Goal: Task Accomplishment & Management: Use online tool/utility

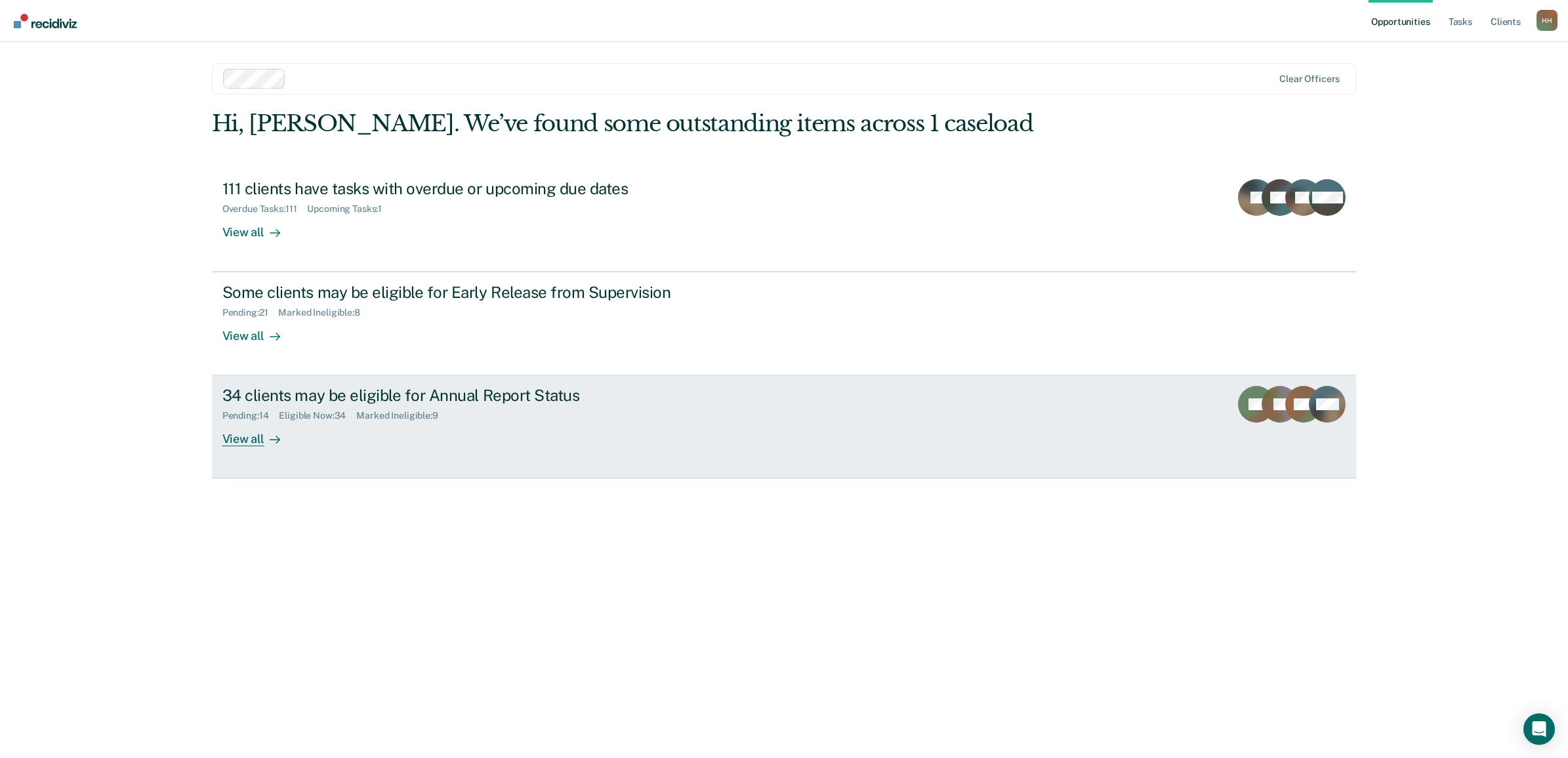
click at [265, 443] on div at bounding box center [272, 440] width 16 height 15
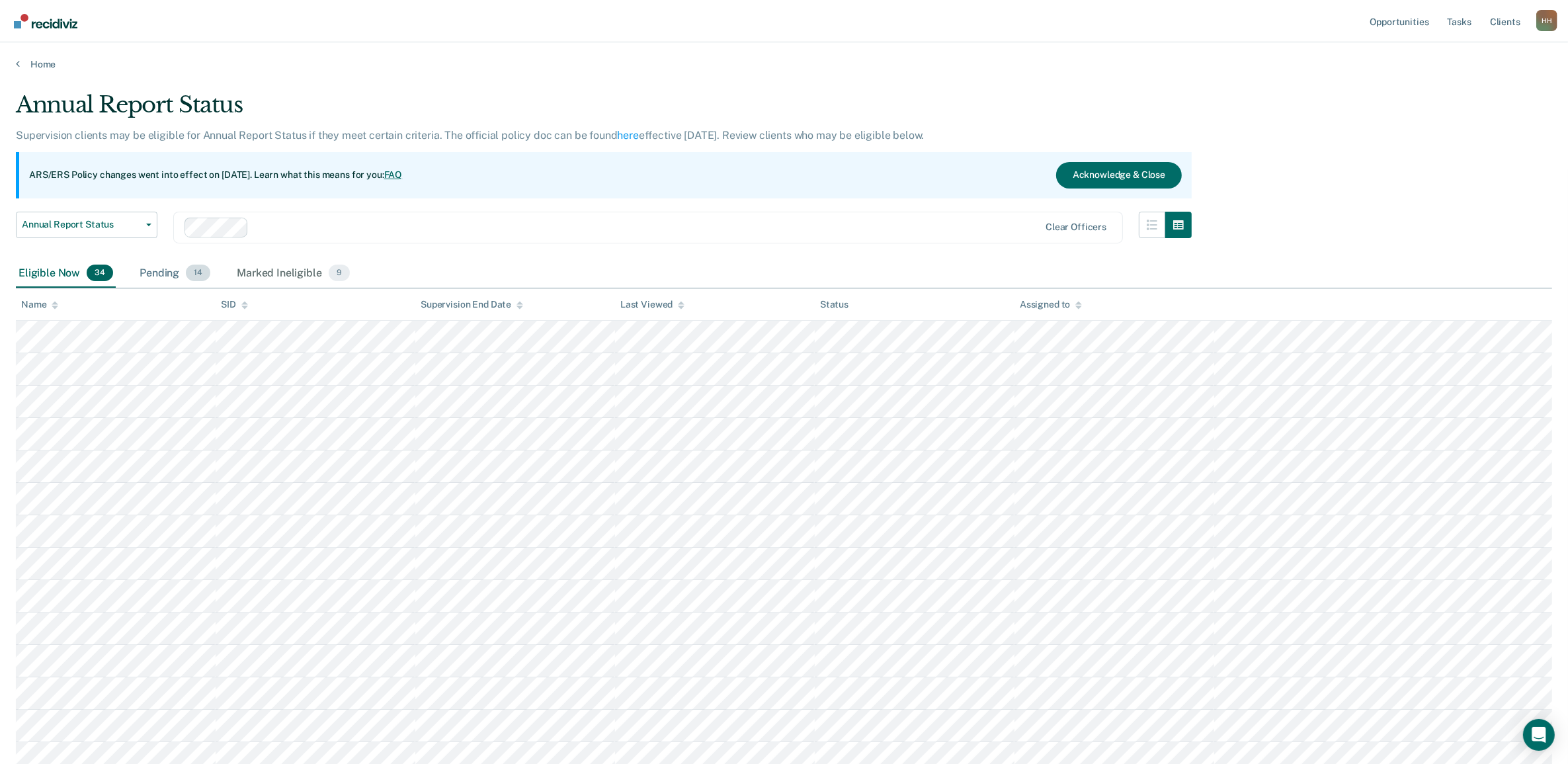
click at [174, 264] on div "Pending 14" at bounding box center [175, 274] width 76 height 29
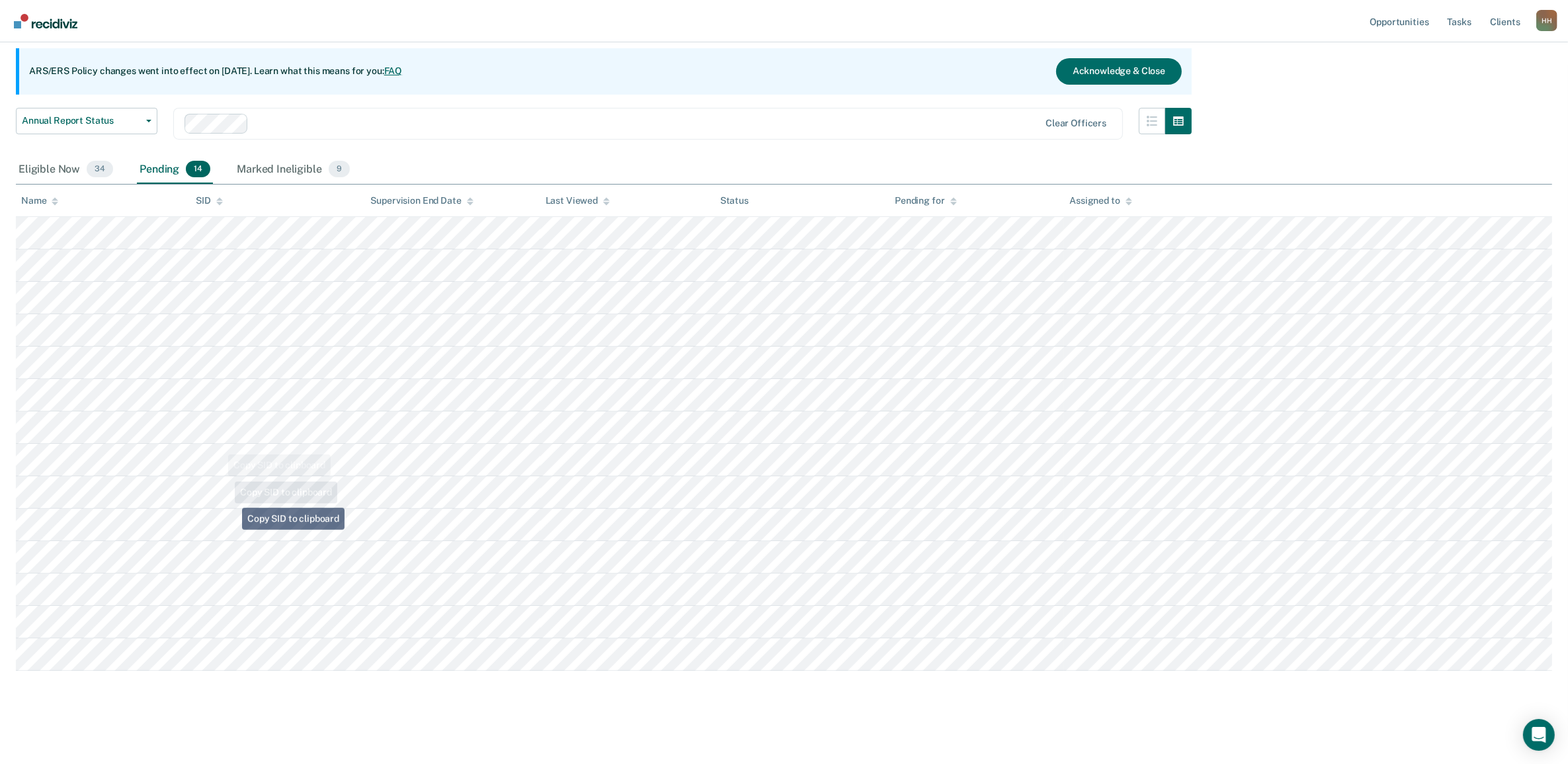
scroll to position [104, 0]
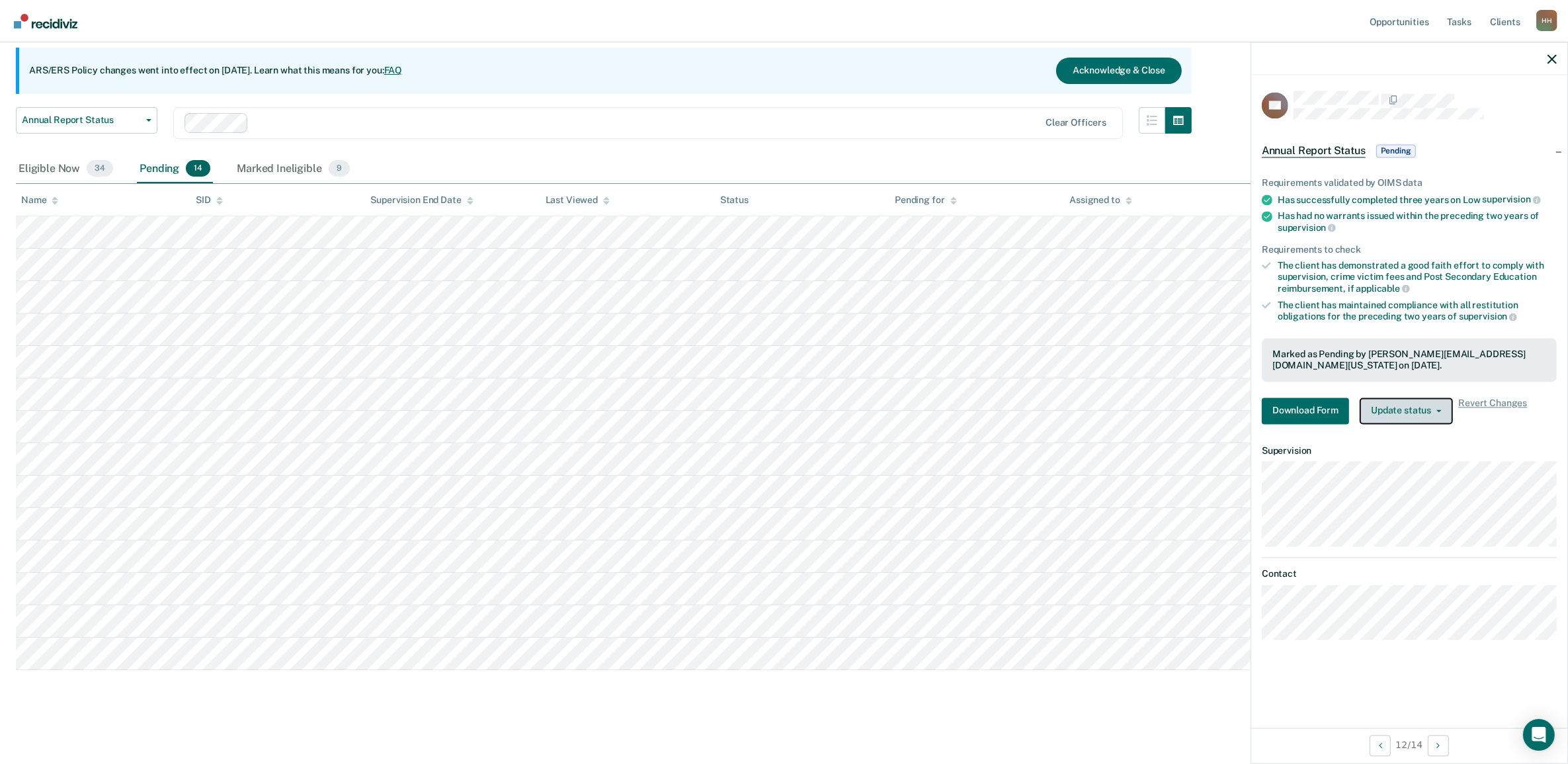
click at [1420, 409] on button "Update status" at bounding box center [1406, 411] width 93 height 27
click at [1460, 440] on button "Revert from Pending" at bounding box center [1423, 442] width 128 height 21
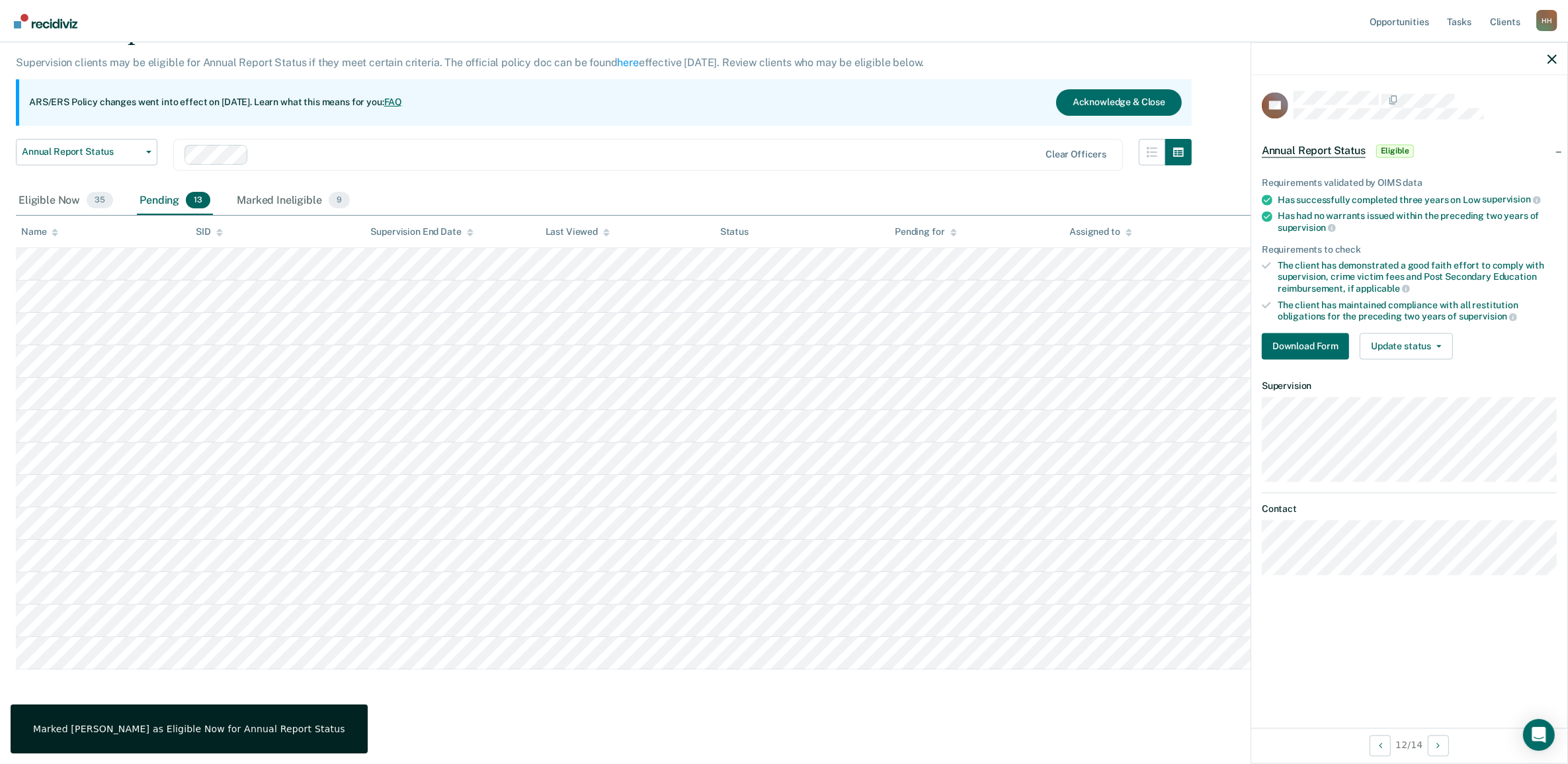
click at [47, 29] on link "Go to Recidiviz Home" at bounding box center [45, 21] width 70 height 42
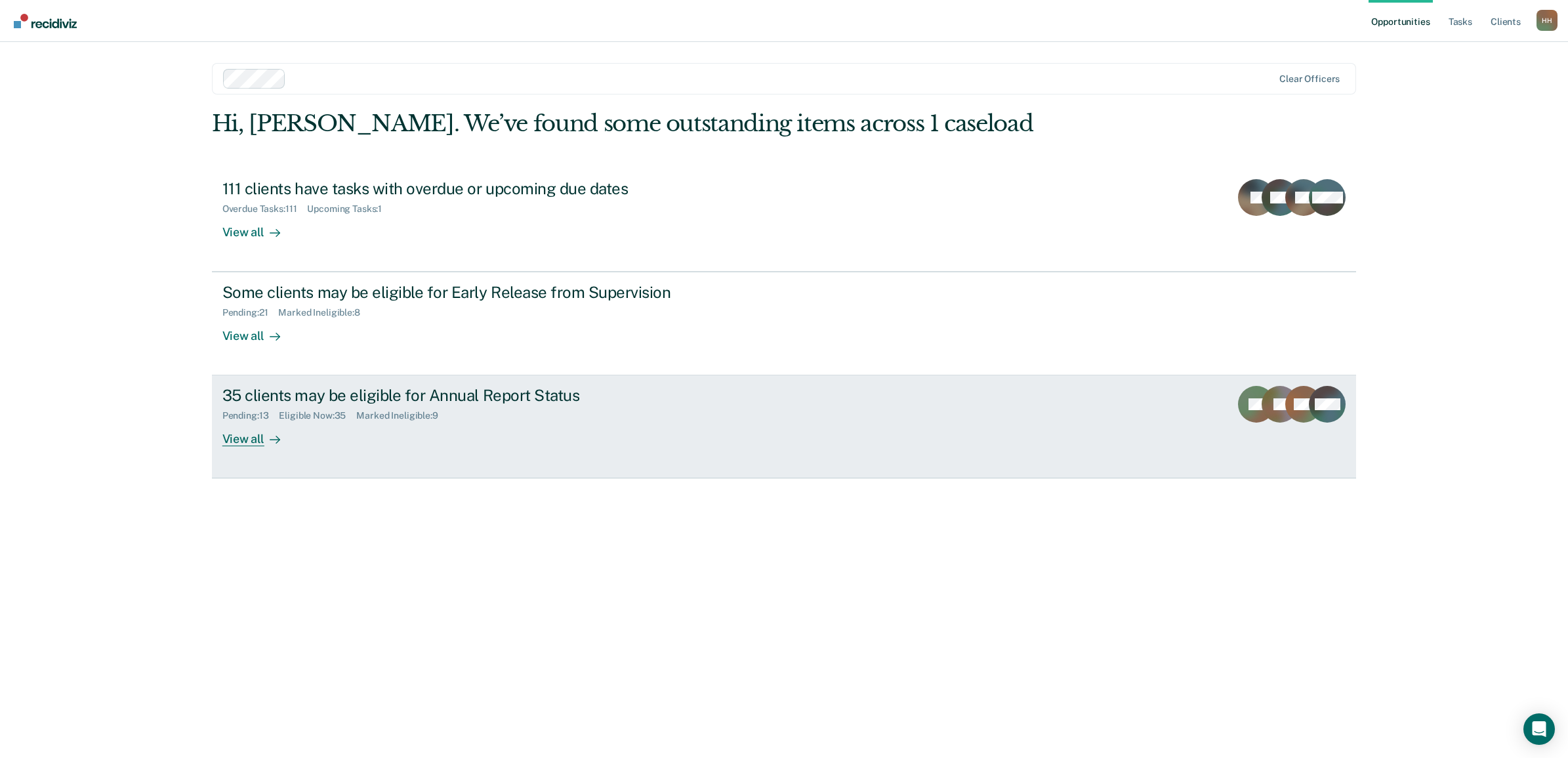
click at [237, 433] on div "View all" at bounding box center [259, 433] width 73 height 25
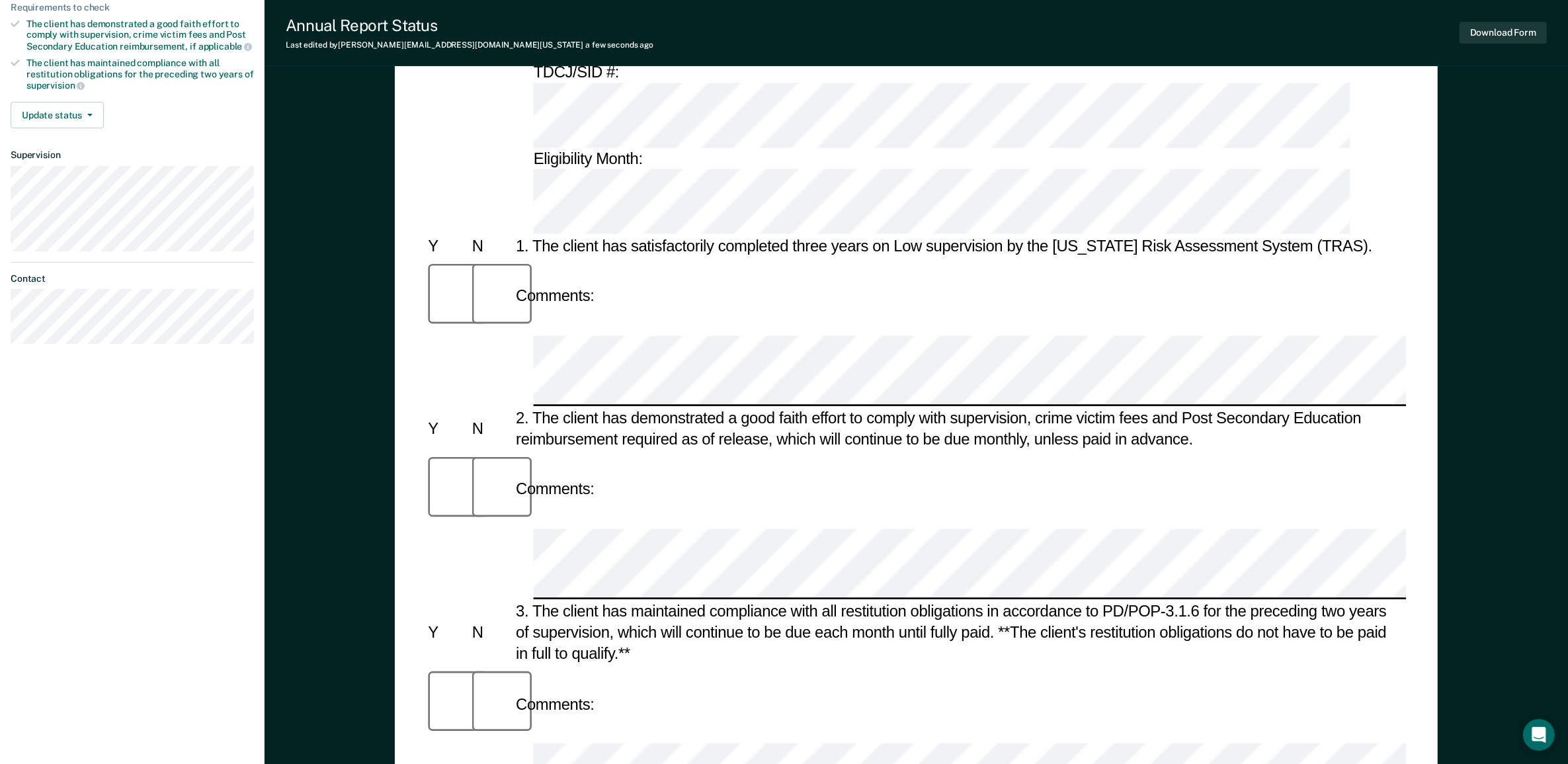
scroll to position [0, 80]
click at [1523, 584] on div "Annual Reporting Checklist, Recommendation, and Determination Form Clients who …" at bounding box center [916, 579] width 1304 height 1490
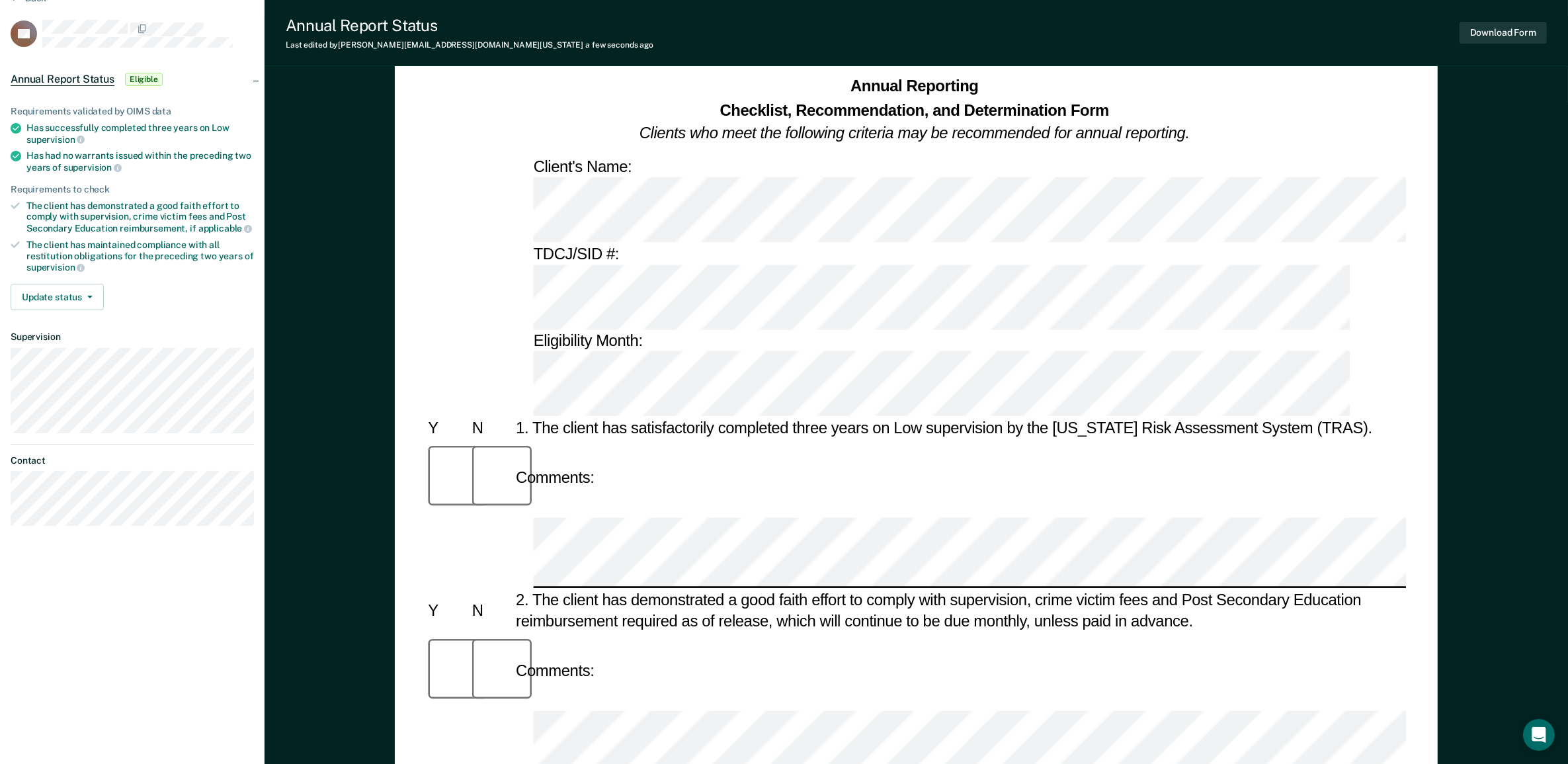
scroll to position [0, 0]
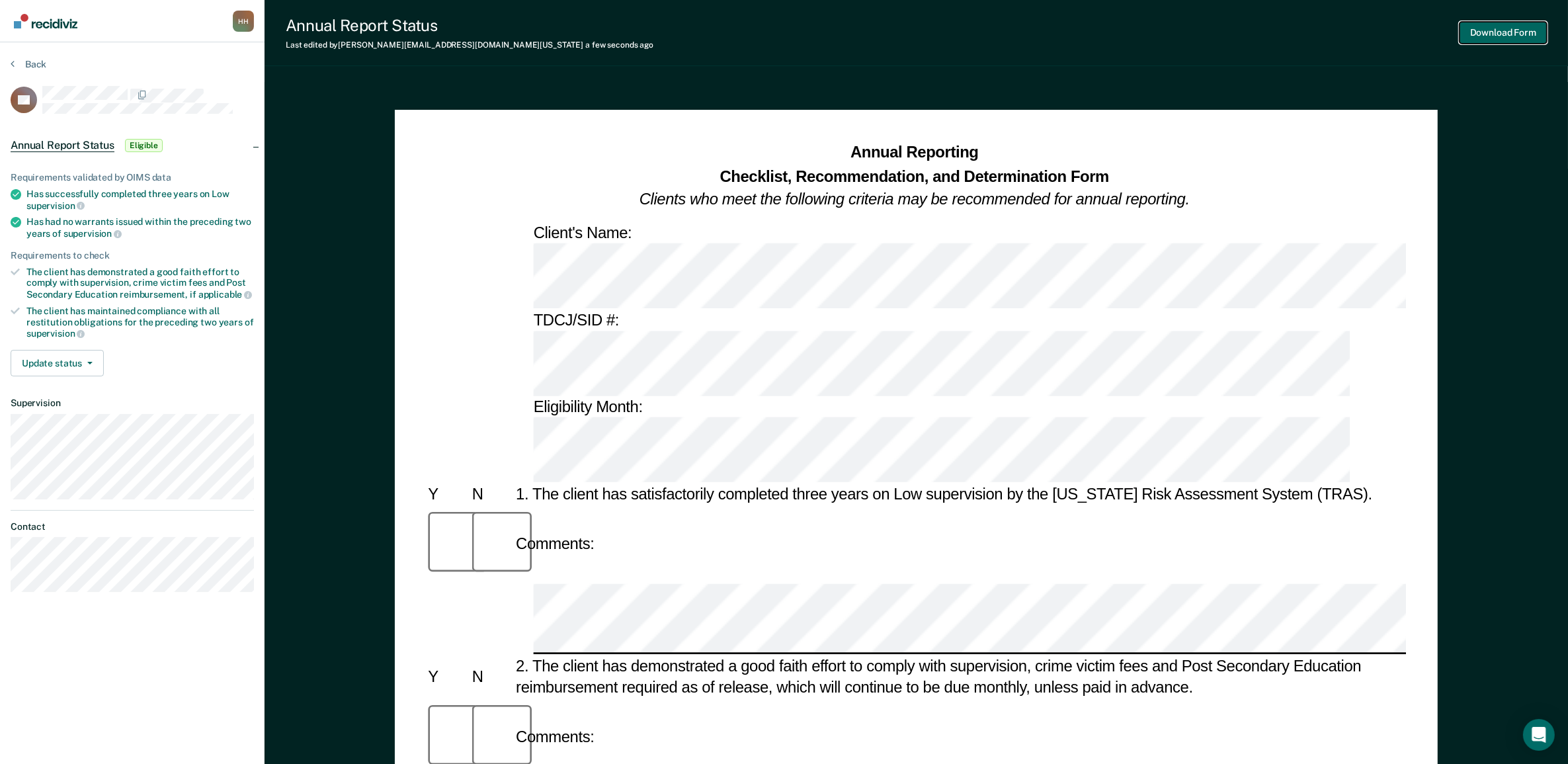
click at [1526, 32] on button "Download Form" at bounding box center [1504, 32] width 87 height 22
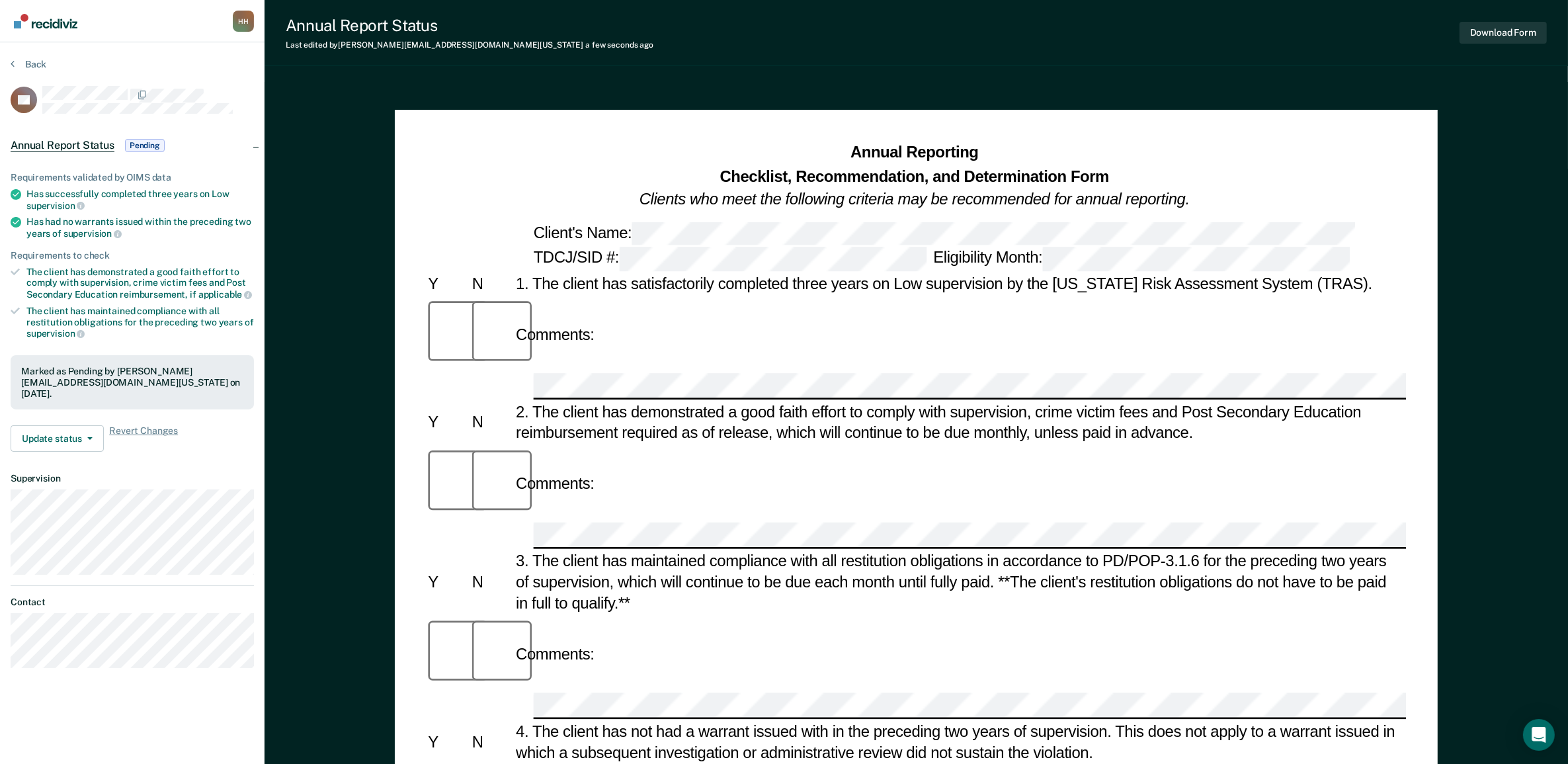
click at [64, 24] on img "Go to Recidiviz Home" at bounding box center [45, 21] width 63 height 14
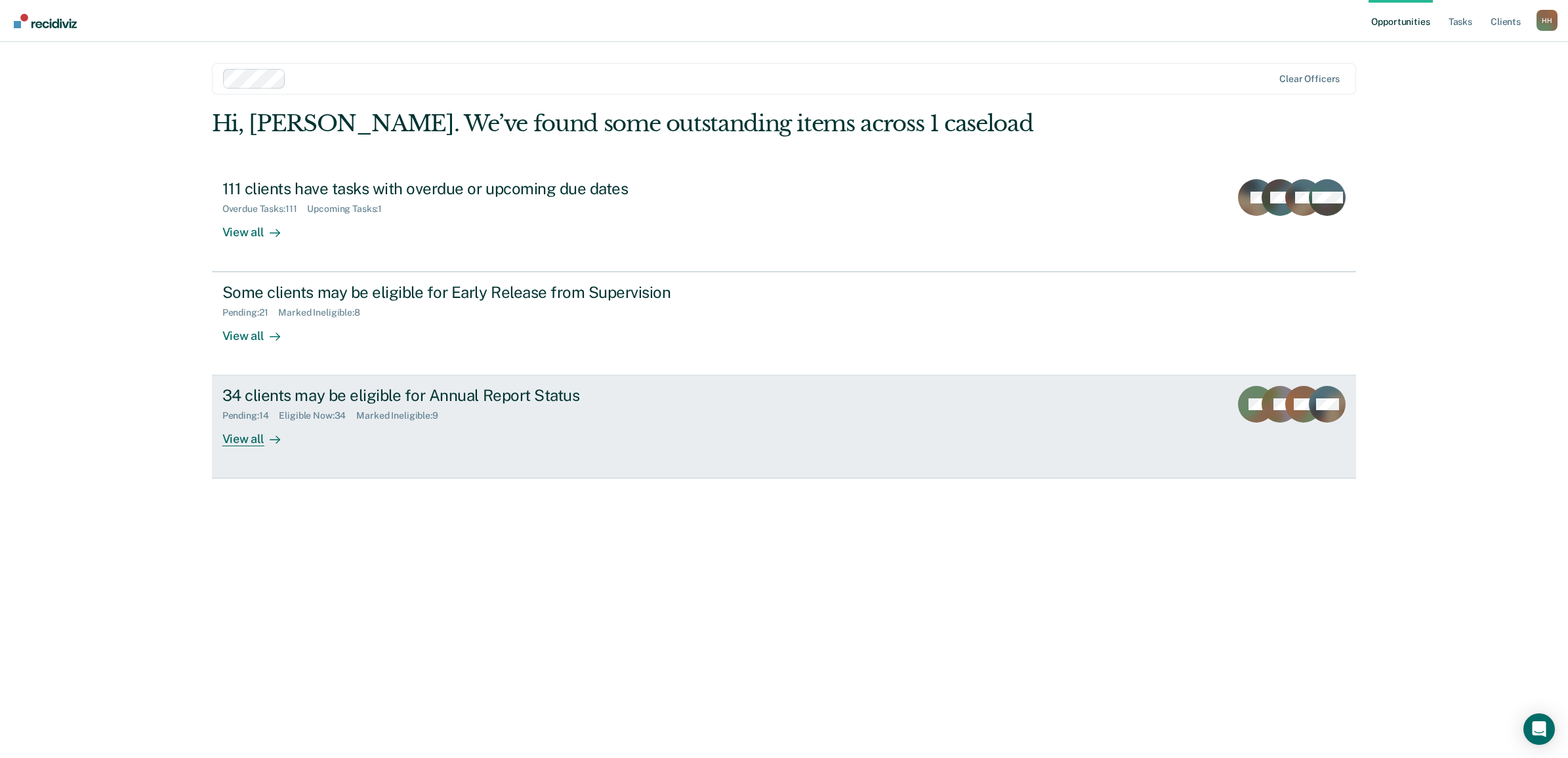
click at [259, 435] on div "View all" at bounding box center [259, 433] width 73 height 25
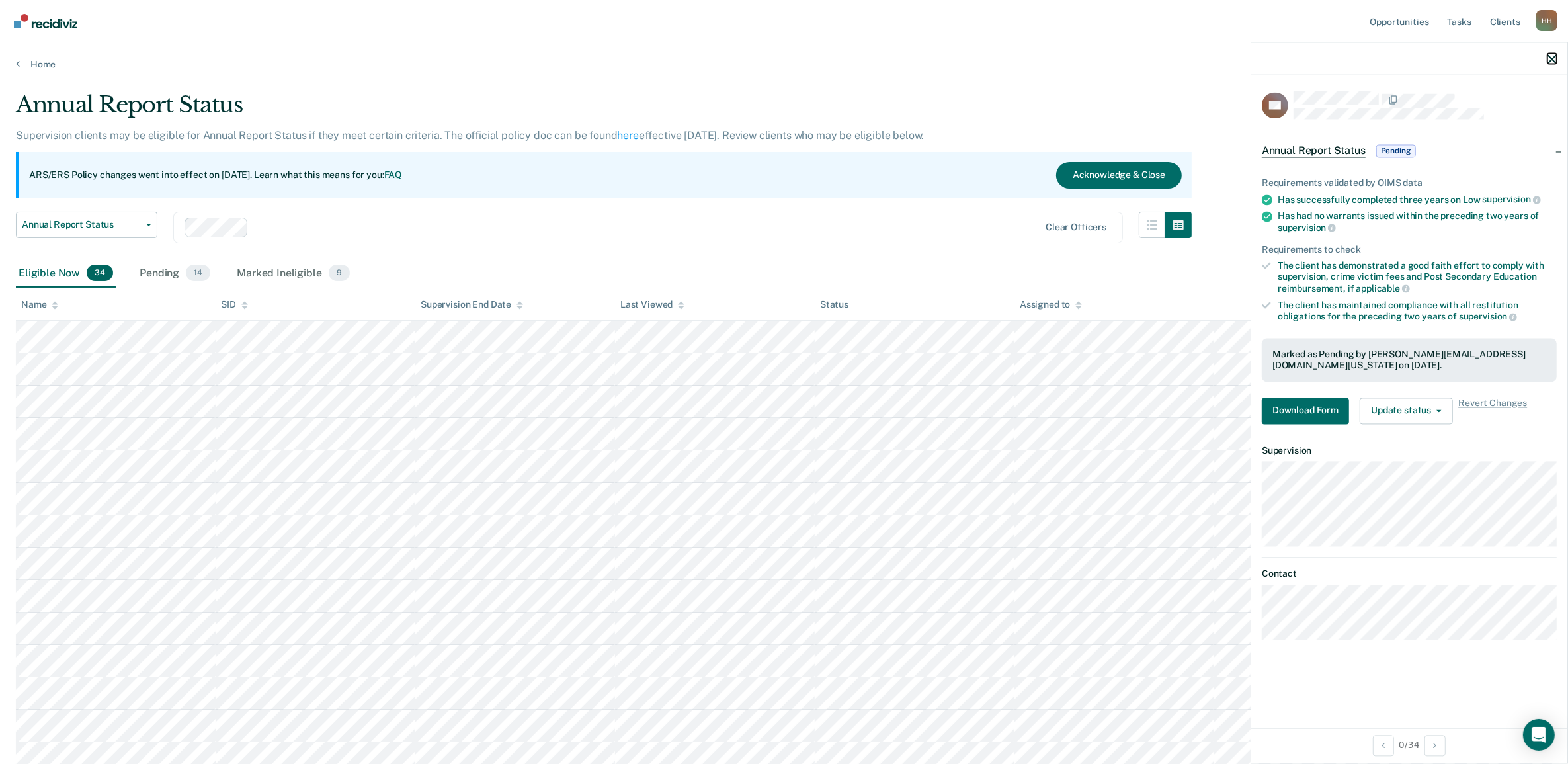
click at [1548, 60] on icon "button" at bounding box center [1553, 59] width 9 height 9
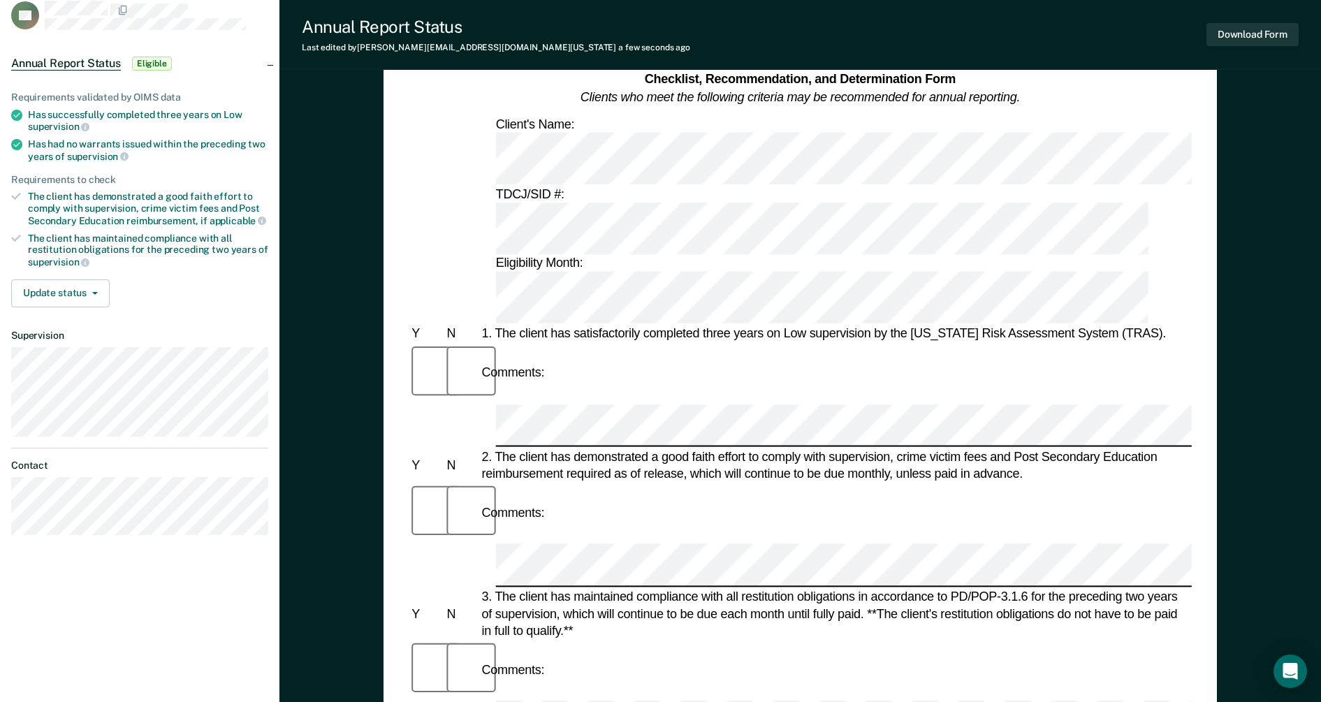
scroll to position [85, 0]
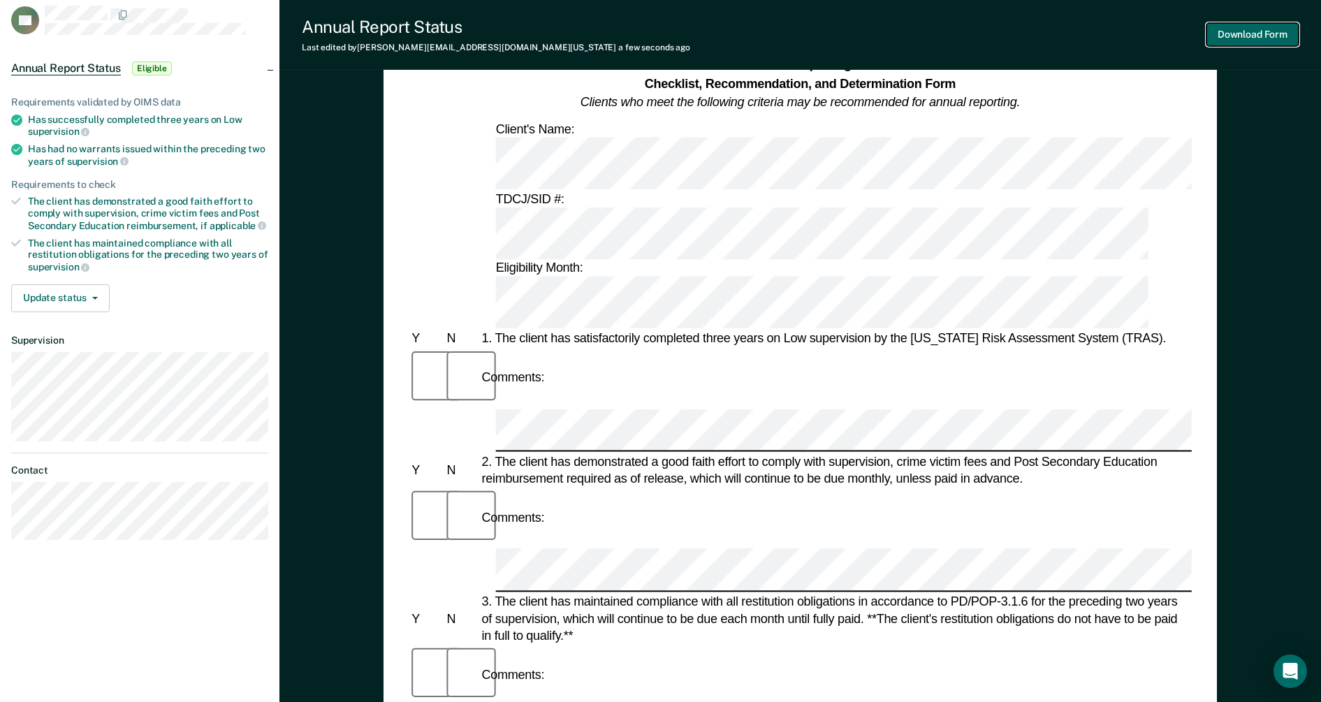
click at [1242, 32] on button "Download Form" at bounding box center [1252, 34] width 92 height 23
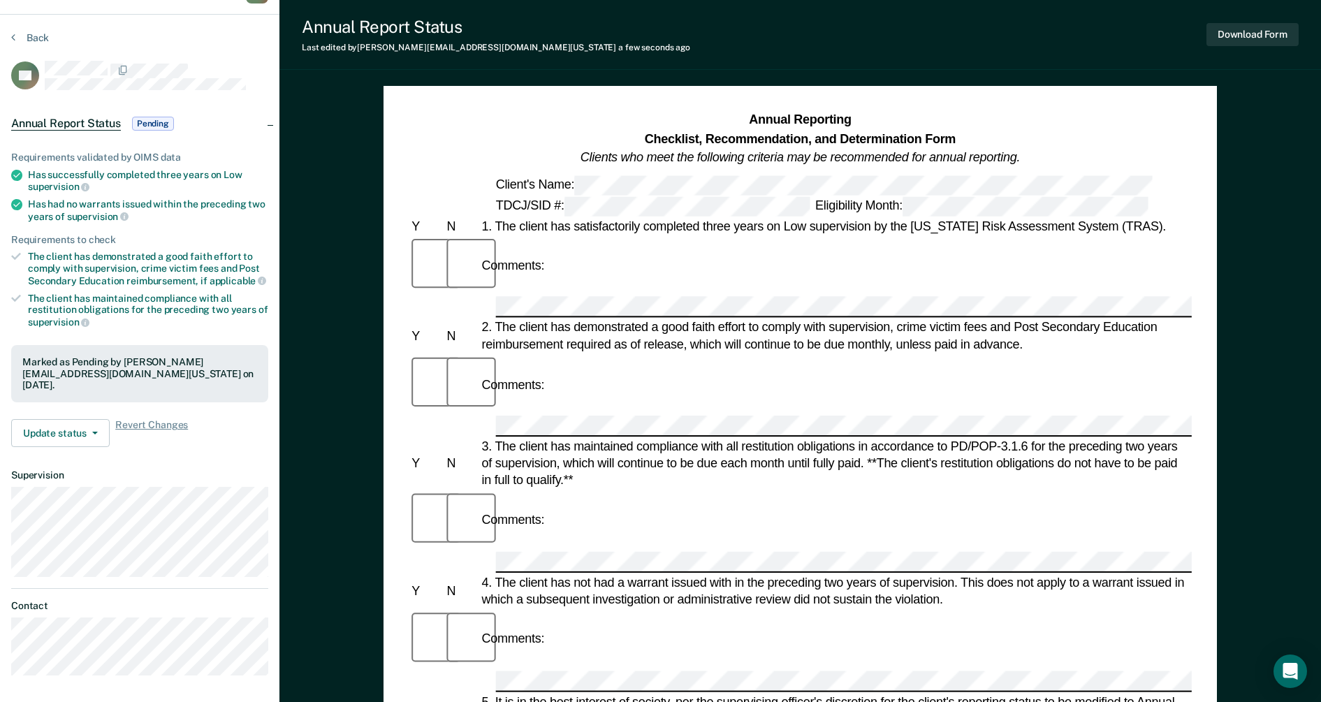
scroll to position [0, 0]
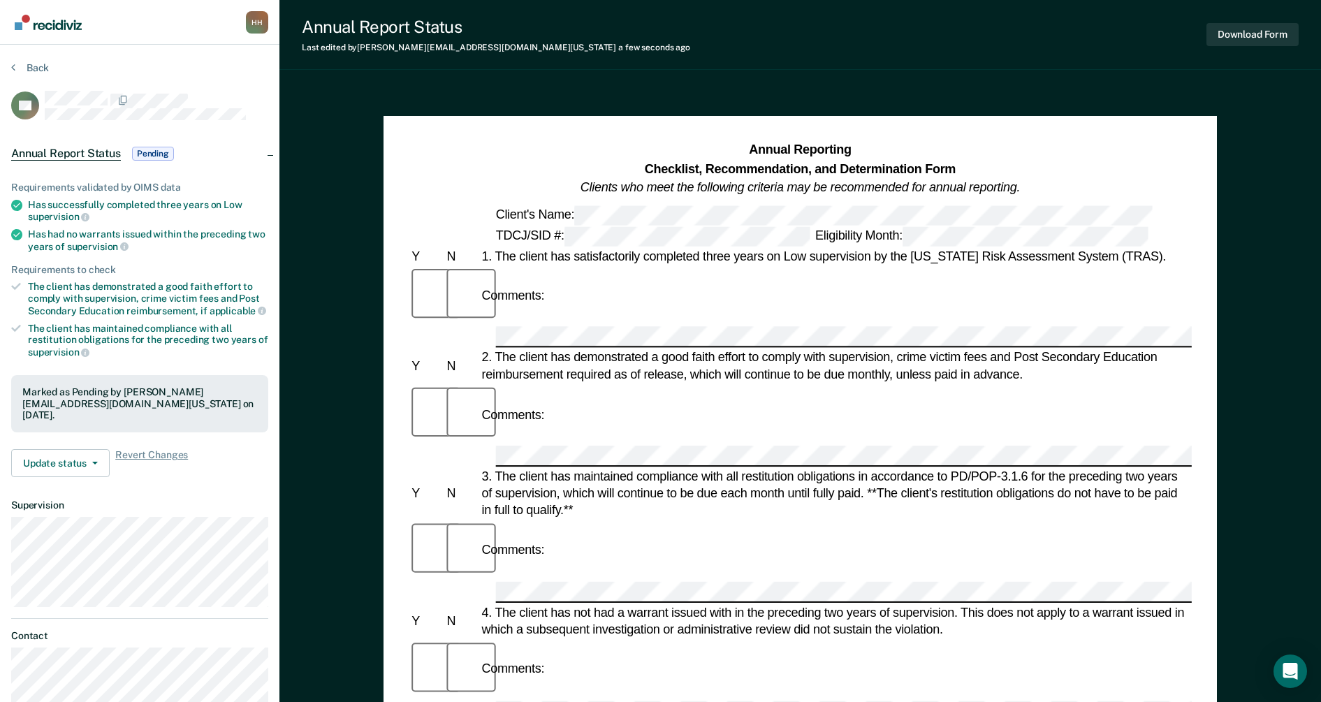
click at [63, 24] on img "Go to Recidiviz Home" at bounding box center [48, 22] width 67 height 15
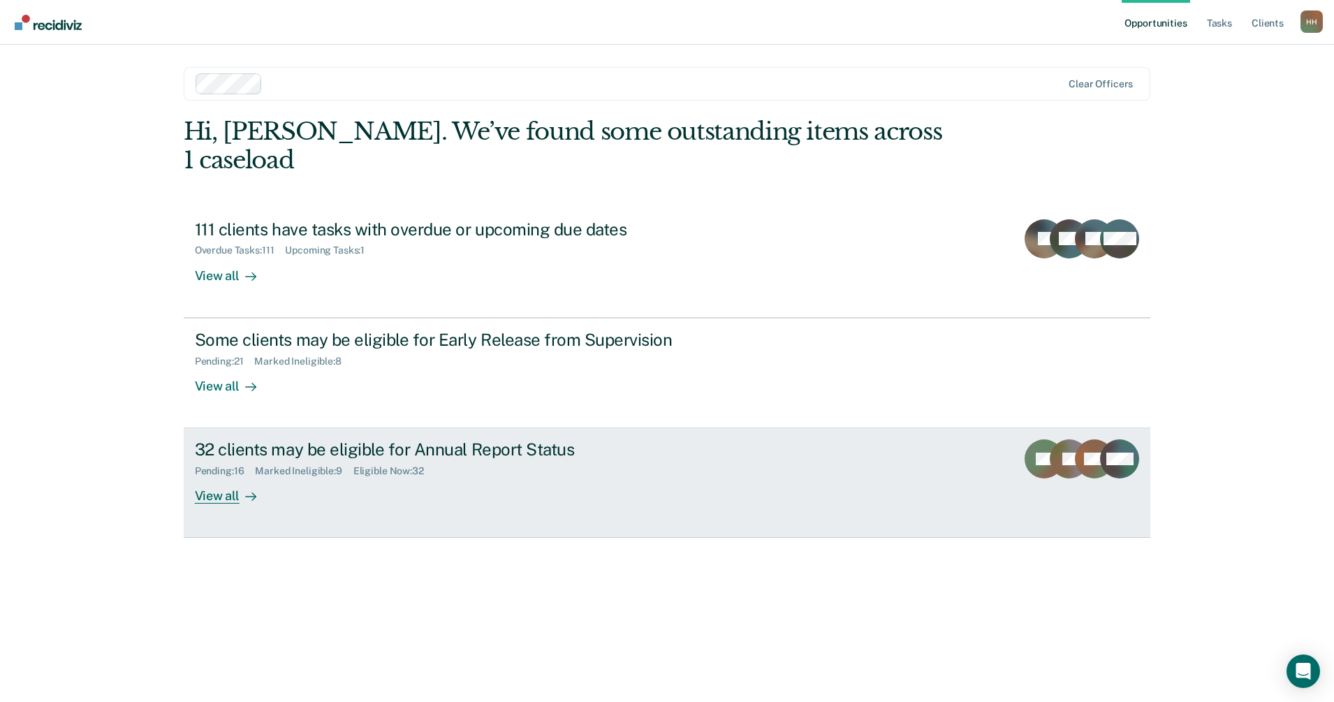
click at [217, 477] on div "View all" at bounding box center [234, 490] width 78 height 27
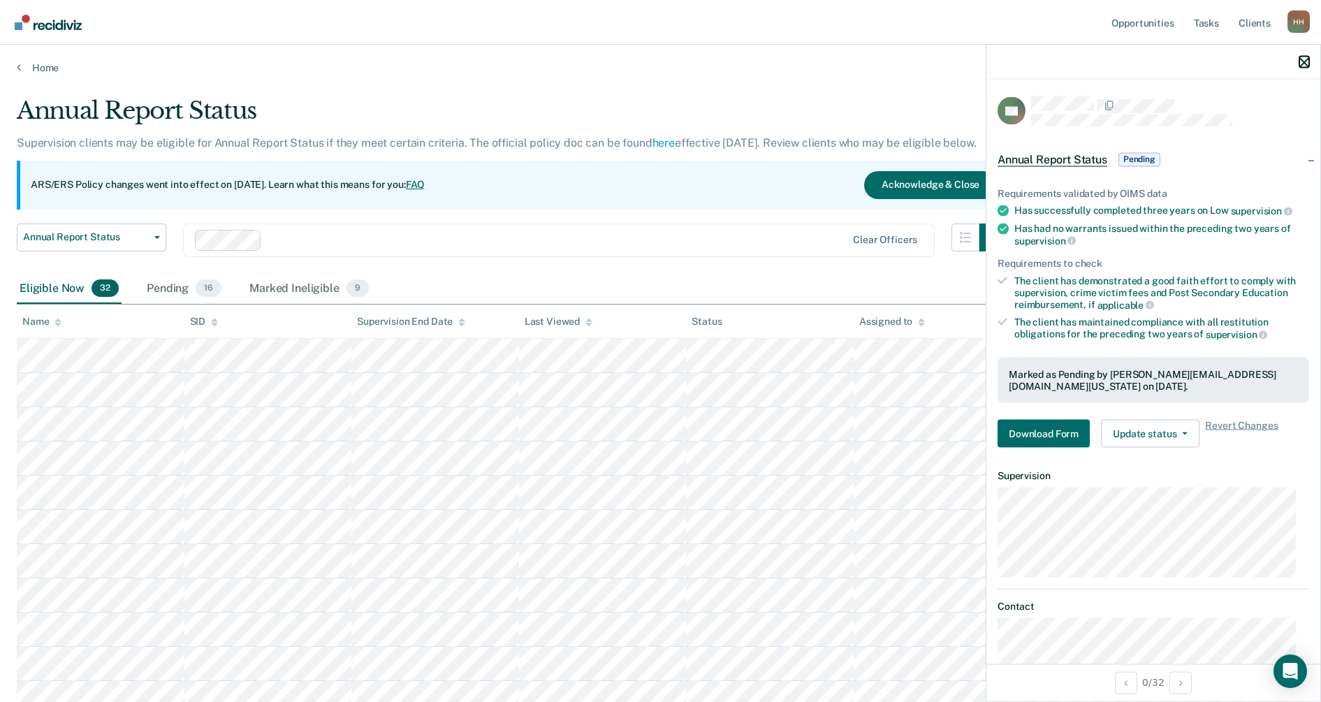
click at [1303, 61] on icon "button" at bounding box center [1304, 62] width 10 height 10
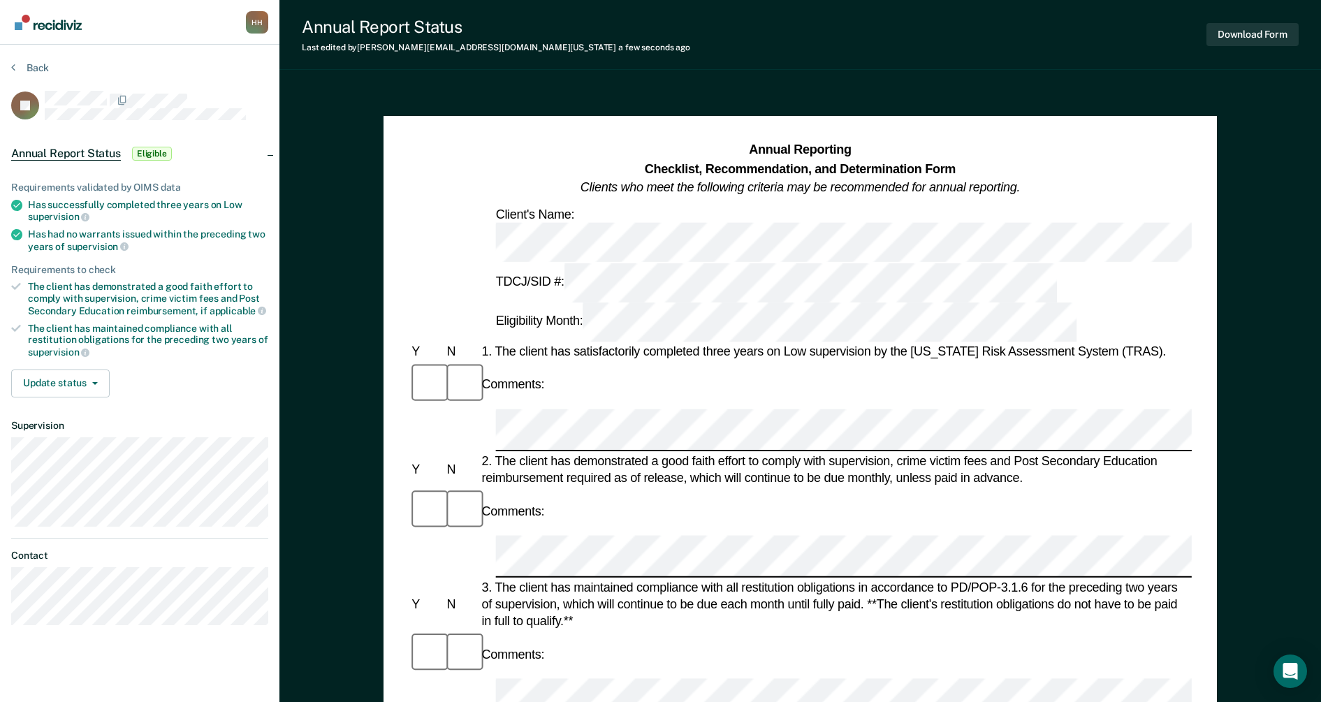
click at [1235, 41] on button "Download Form" at bounding box center [1252, 34] width 92 height 23
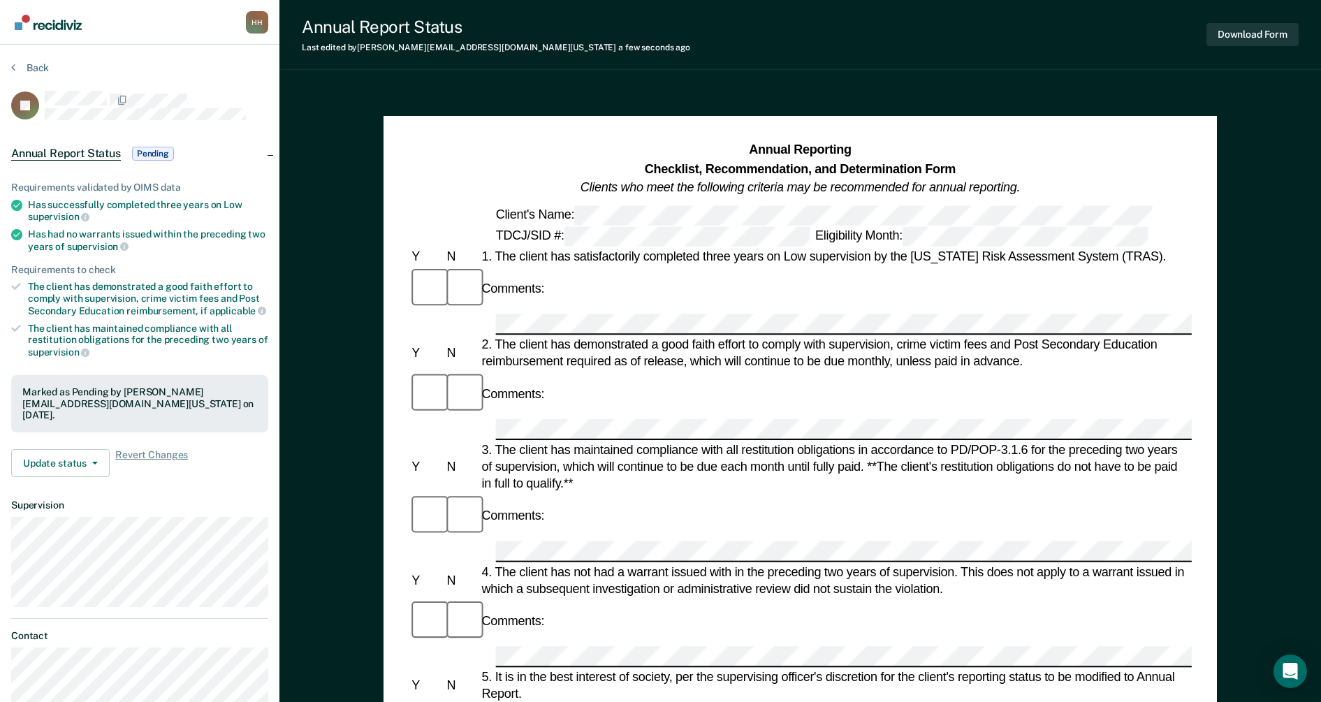
click at [83, 30] on link "Go to Recidiviz Home" at bounding box center [48, 22] width 74 height 44
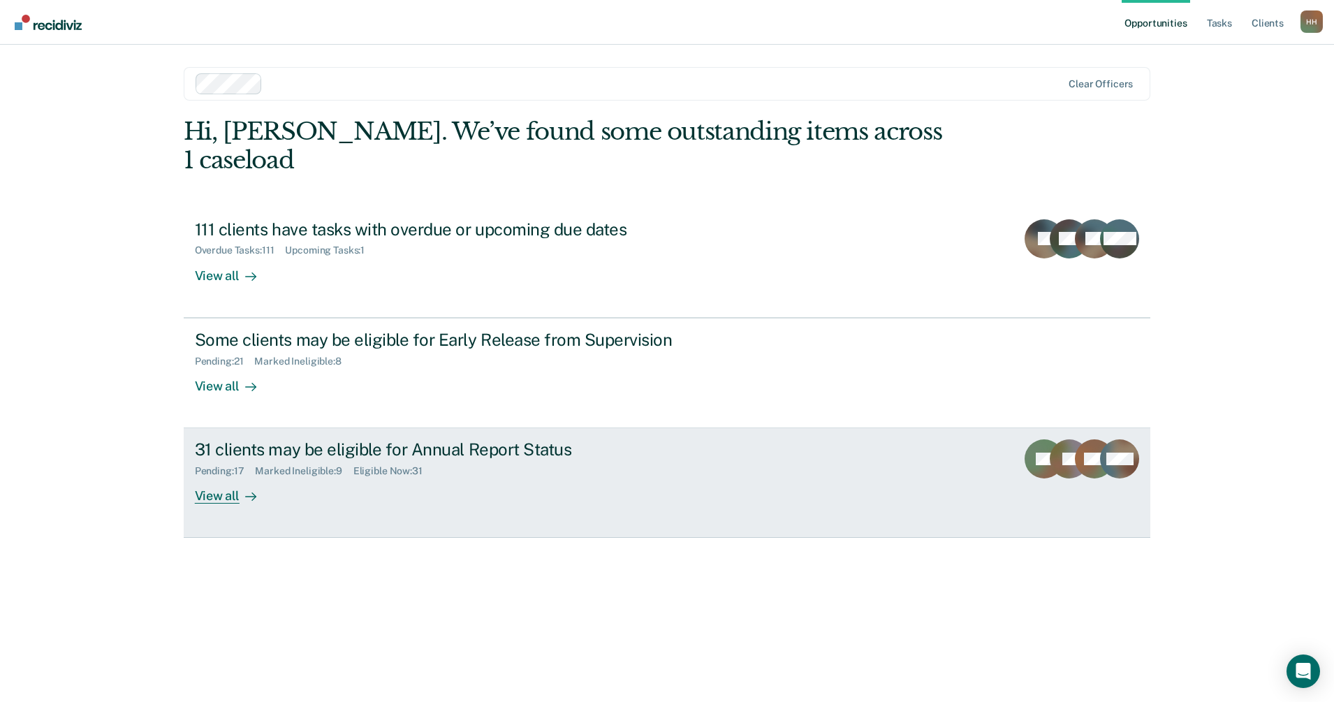
click at [210, 477] on div "View all" at bounding box center [234, 490] width 78 height 27
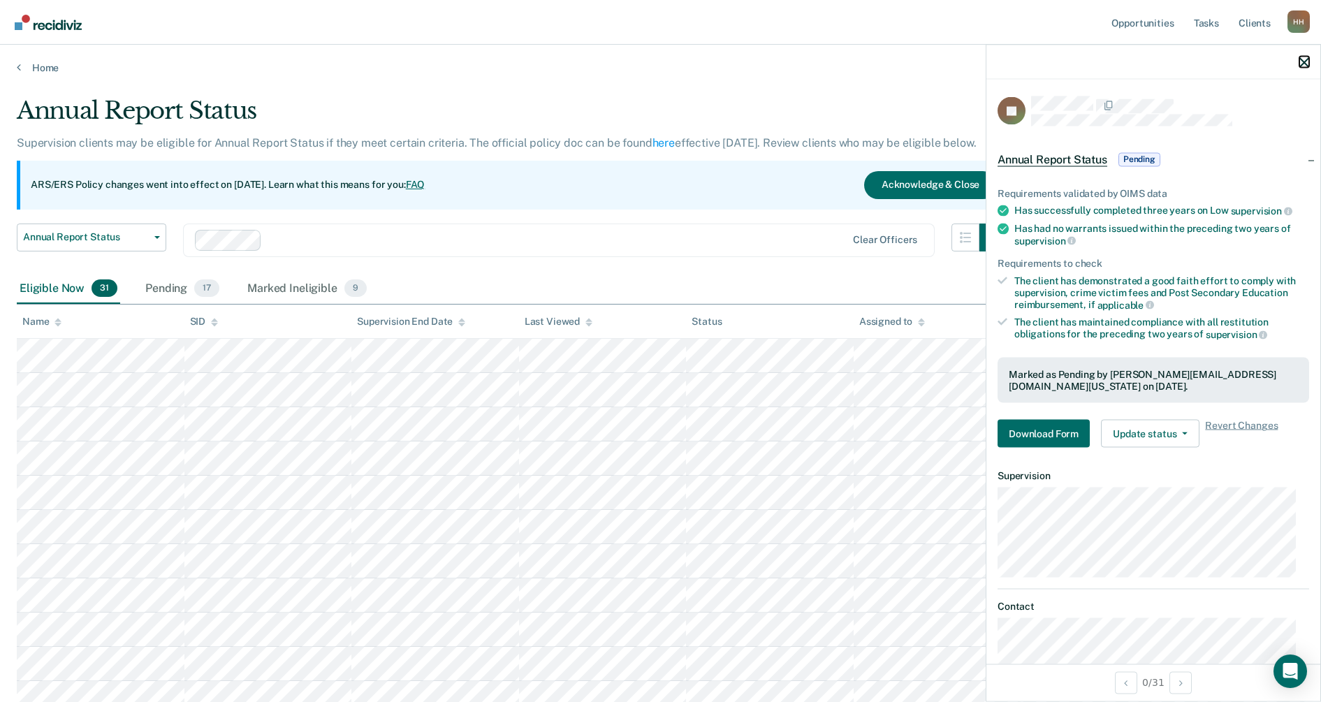
click at [1303, 57] on icon "button" at bounding box center [1304, 62] width 10 height 10
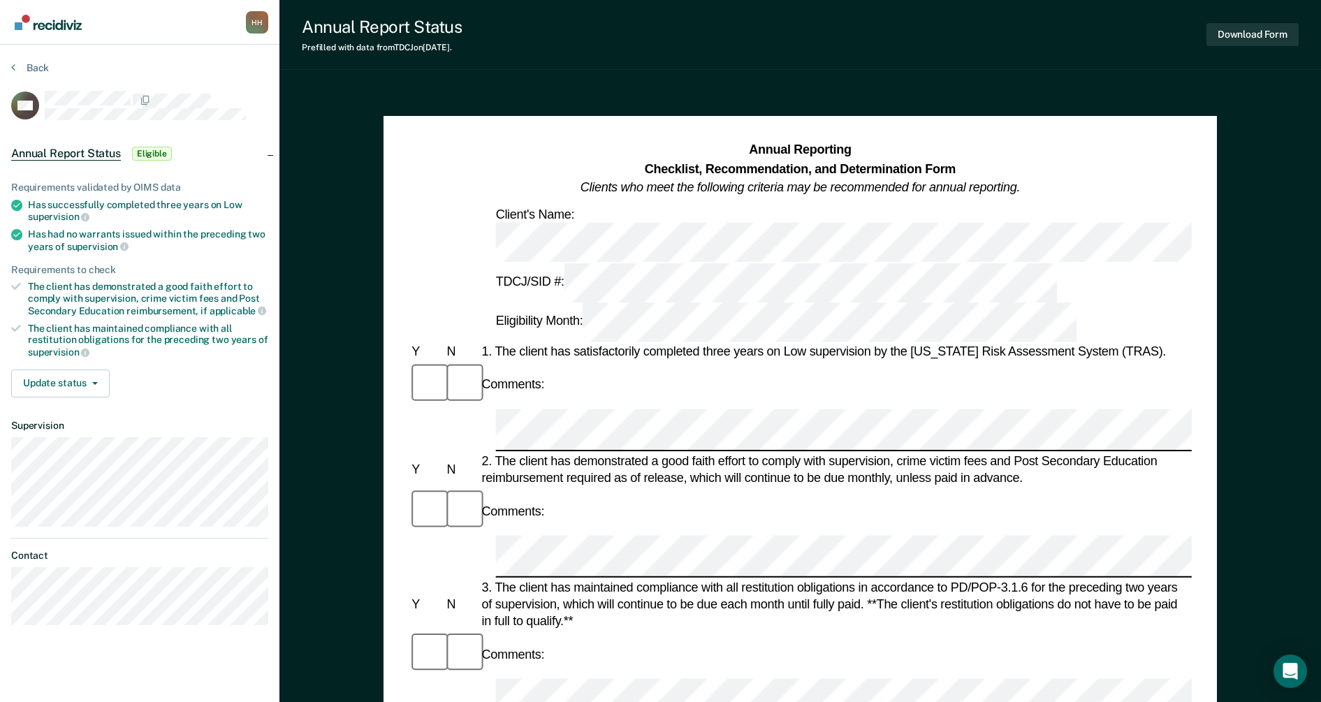
click at [73, 33] on link "Go to Recidiviz Home" at bounding box center [48, 22] width 74 height 44
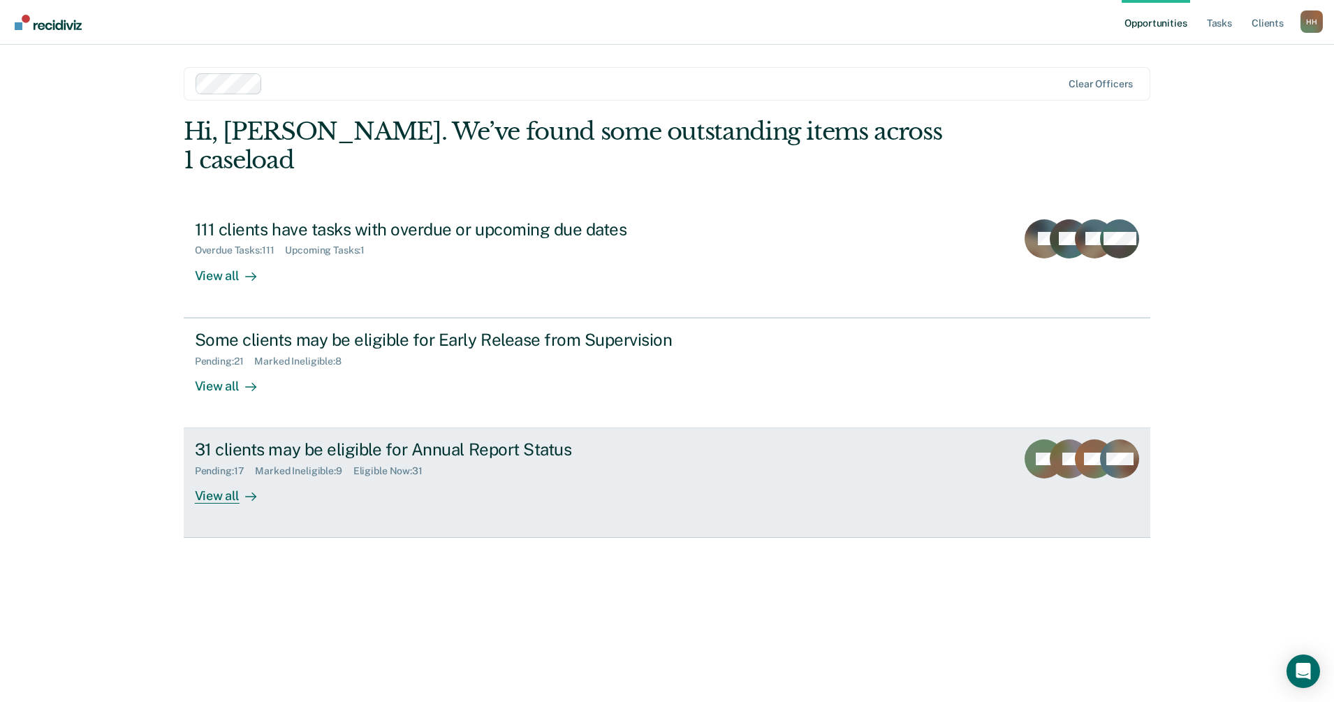
click at [204, 477] on div "View all" at bounding box center [234, 490] width 78 height 27
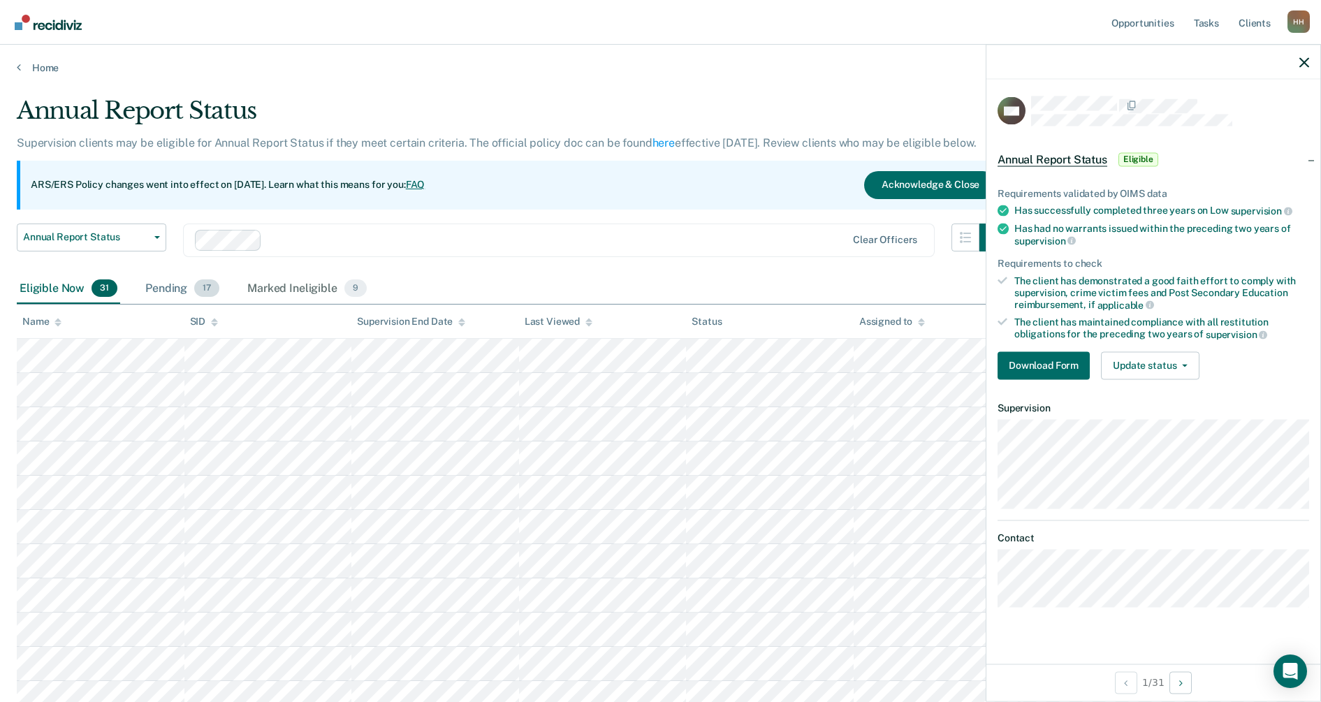
click at [183, 282] on div "Pending 17" at bounding box center [182, 289] width 80 height 31
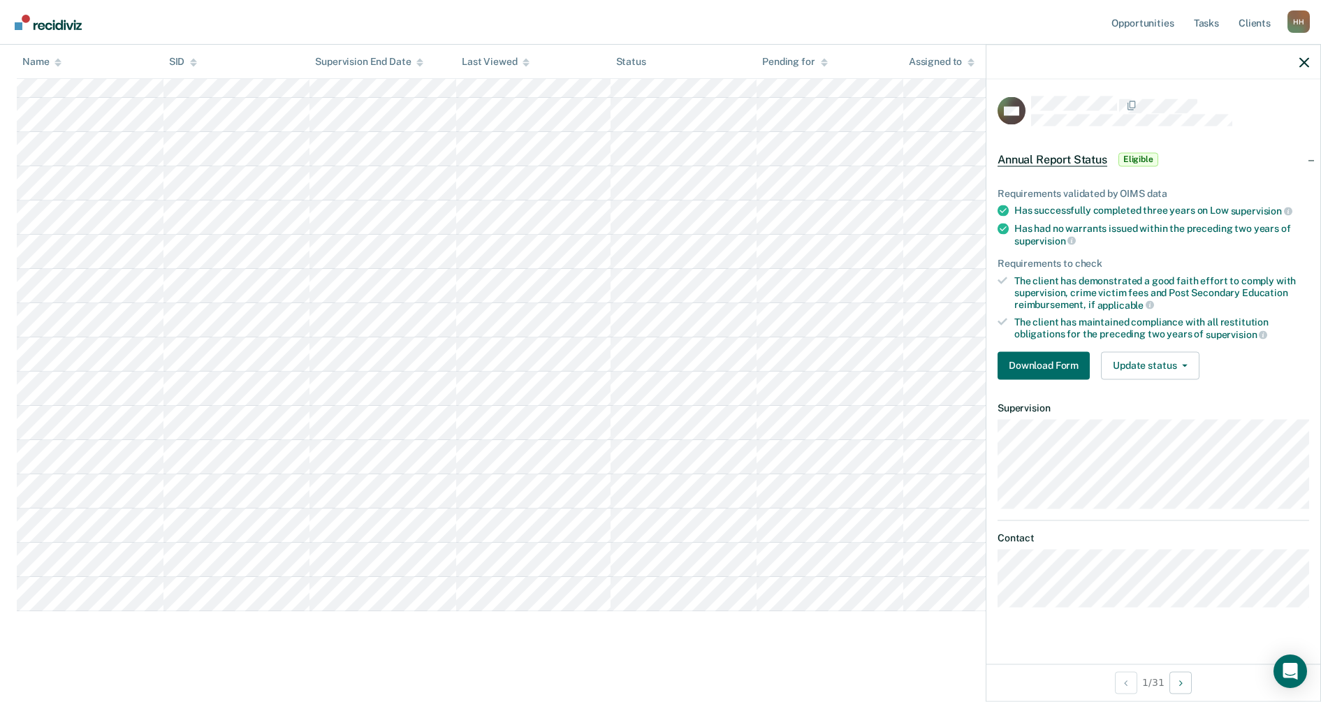
scroll to position [319, 0]
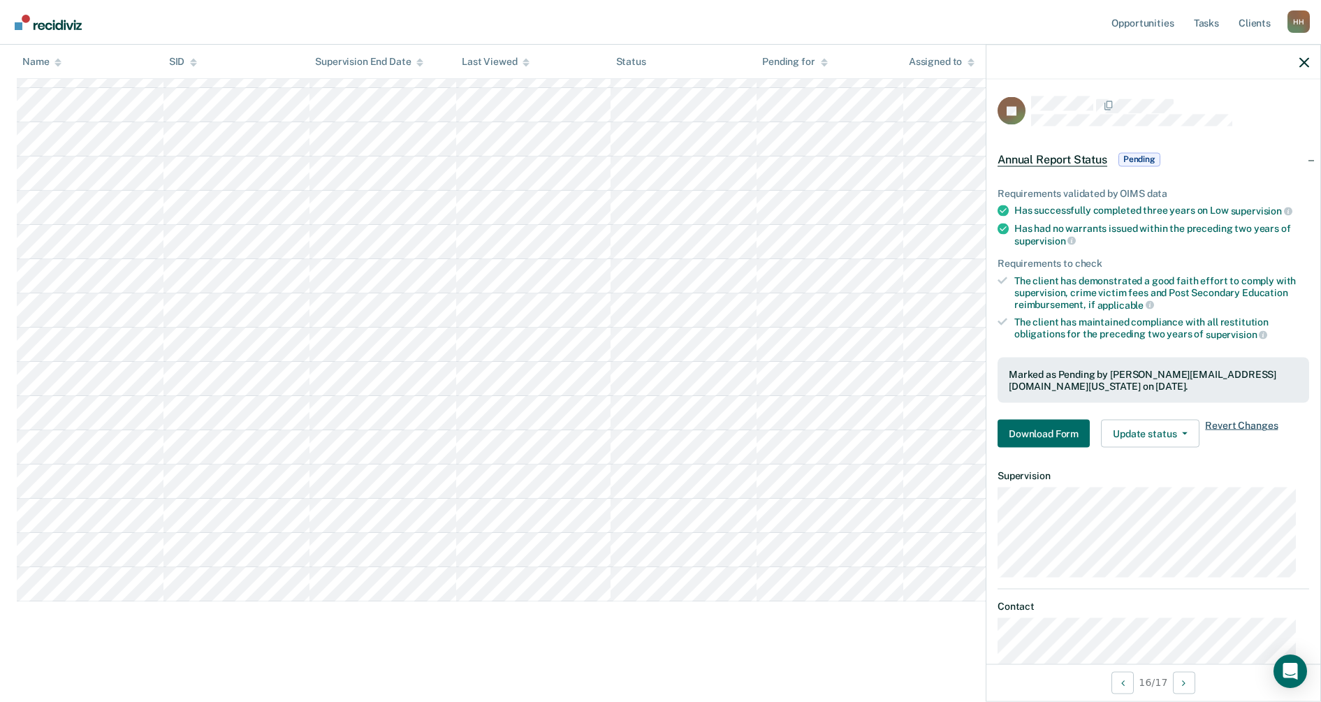
click at [1222, 424] on span "Revert Changes" at bounding box center [1241, 434] width 73 height 28
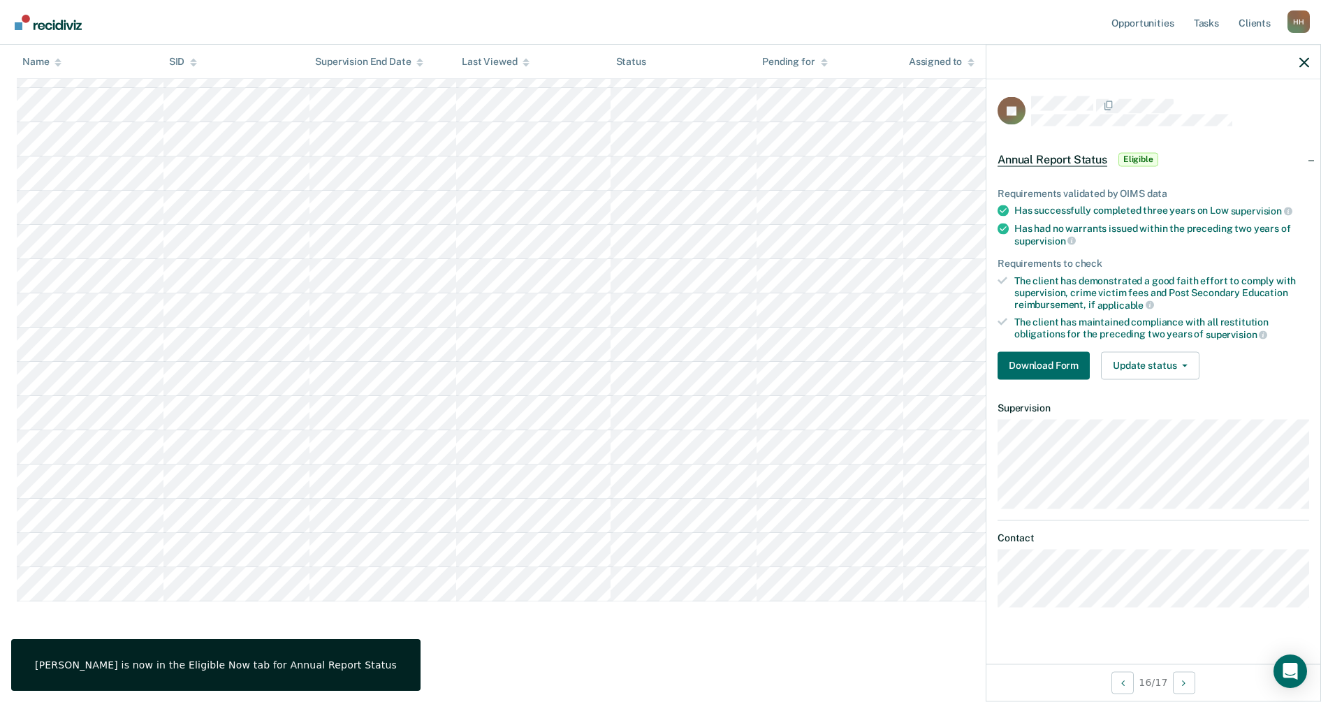
scroll to position [0, 0]
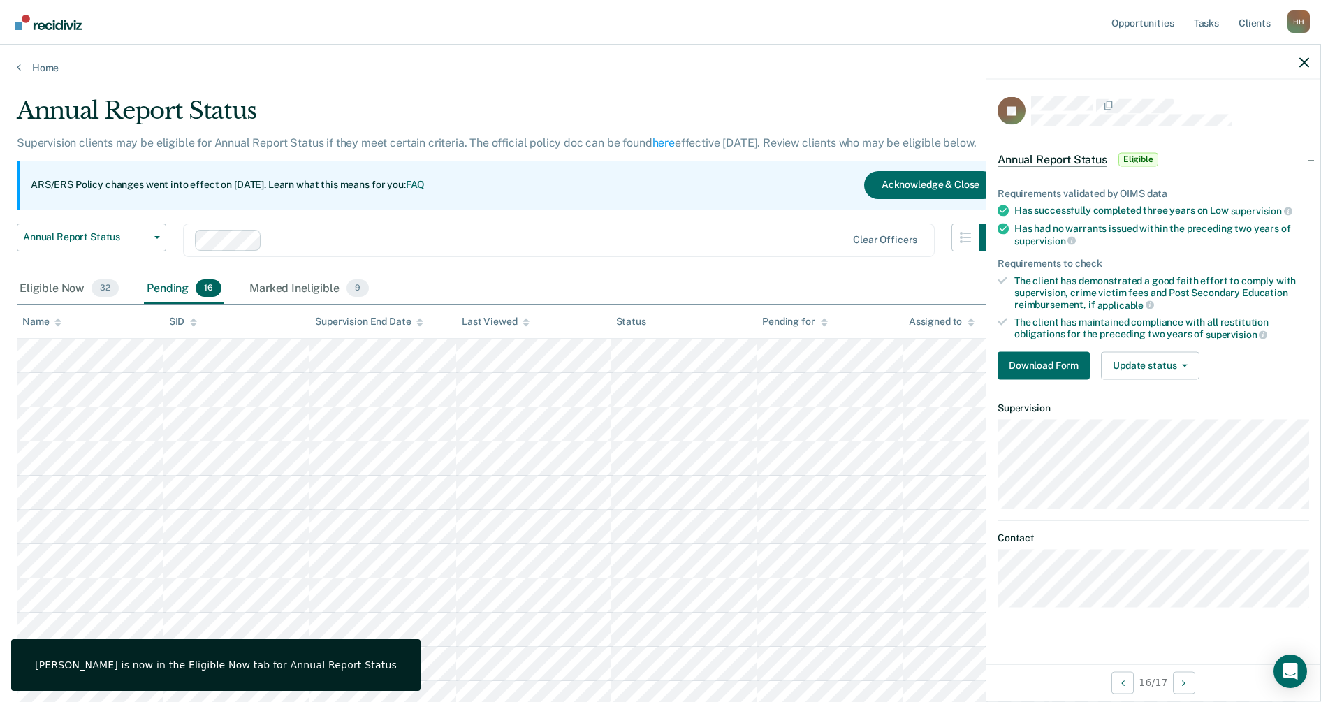
click at [36, 21] on img "Go to Recidiviz Home" at bounding box center [48, 22] width 67 height 15
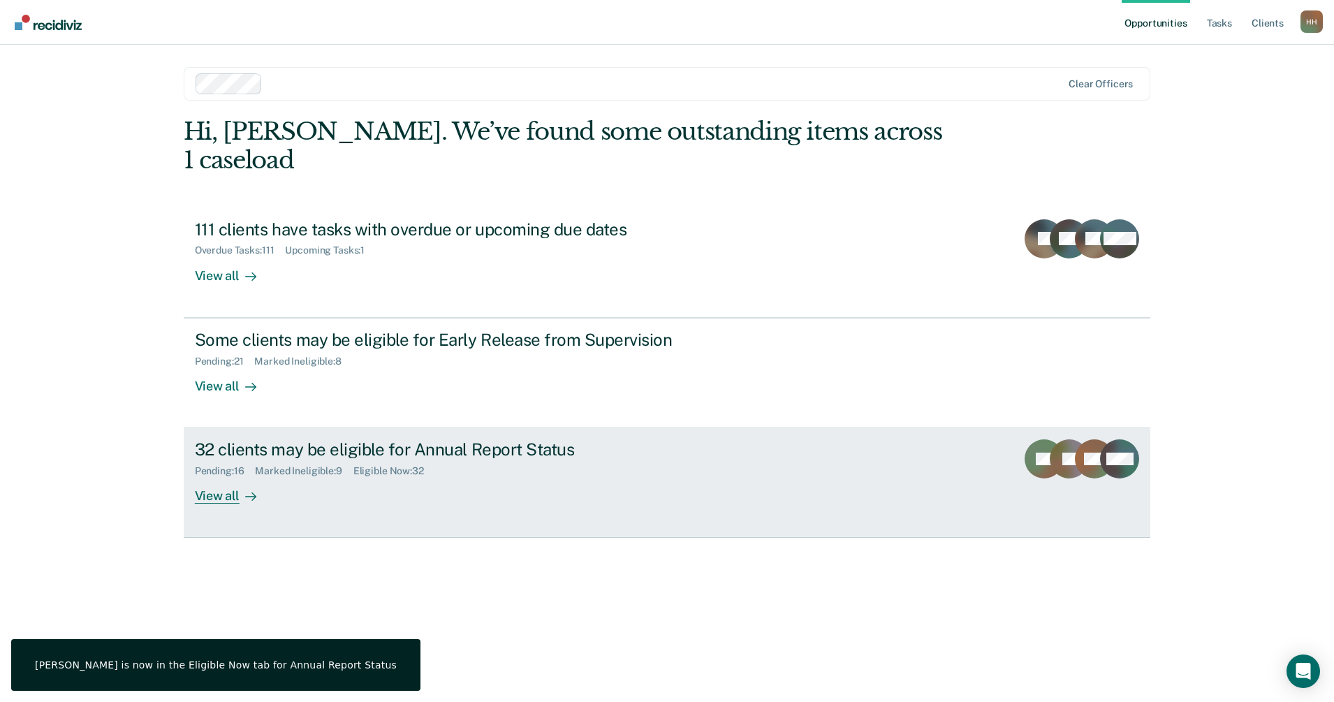
click at [214, 477] on div "View all" at bounding box center [234, 490] width 78 height 27
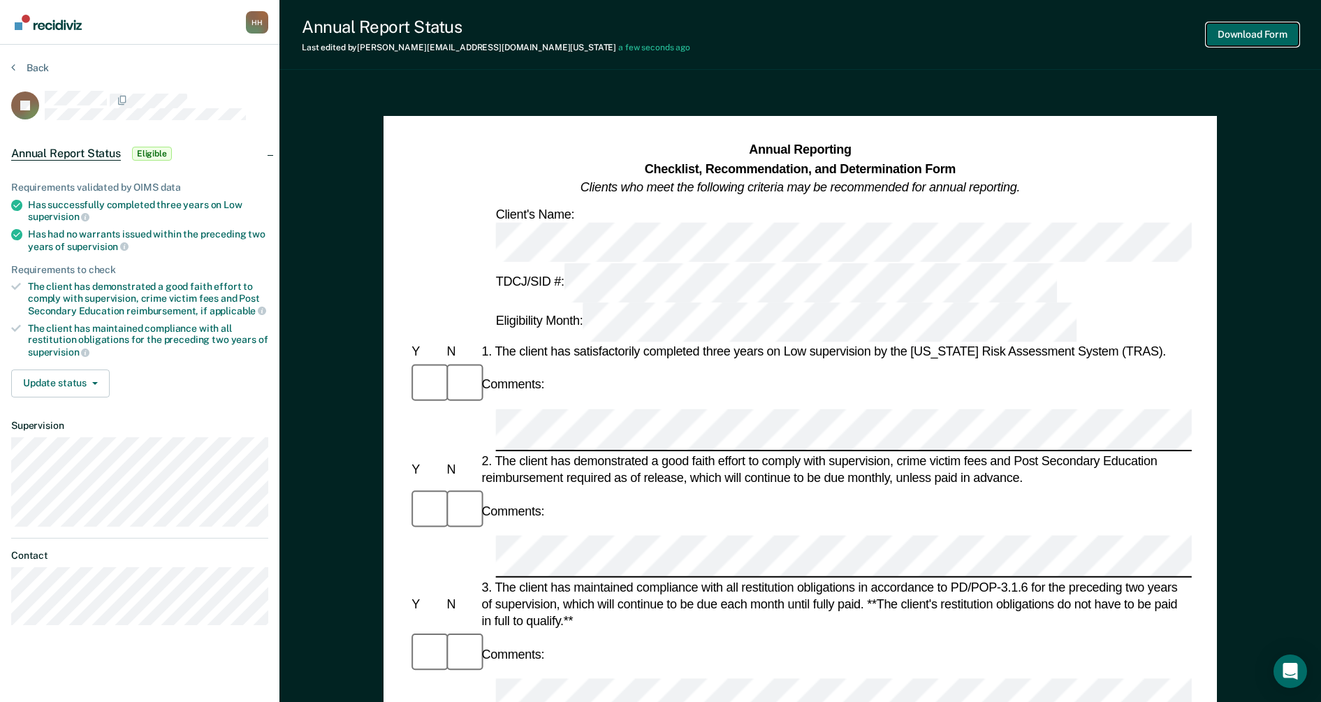
click at [1255, 40] on button "Download Form" at bounding box center [1252, 34] width 92 height 23
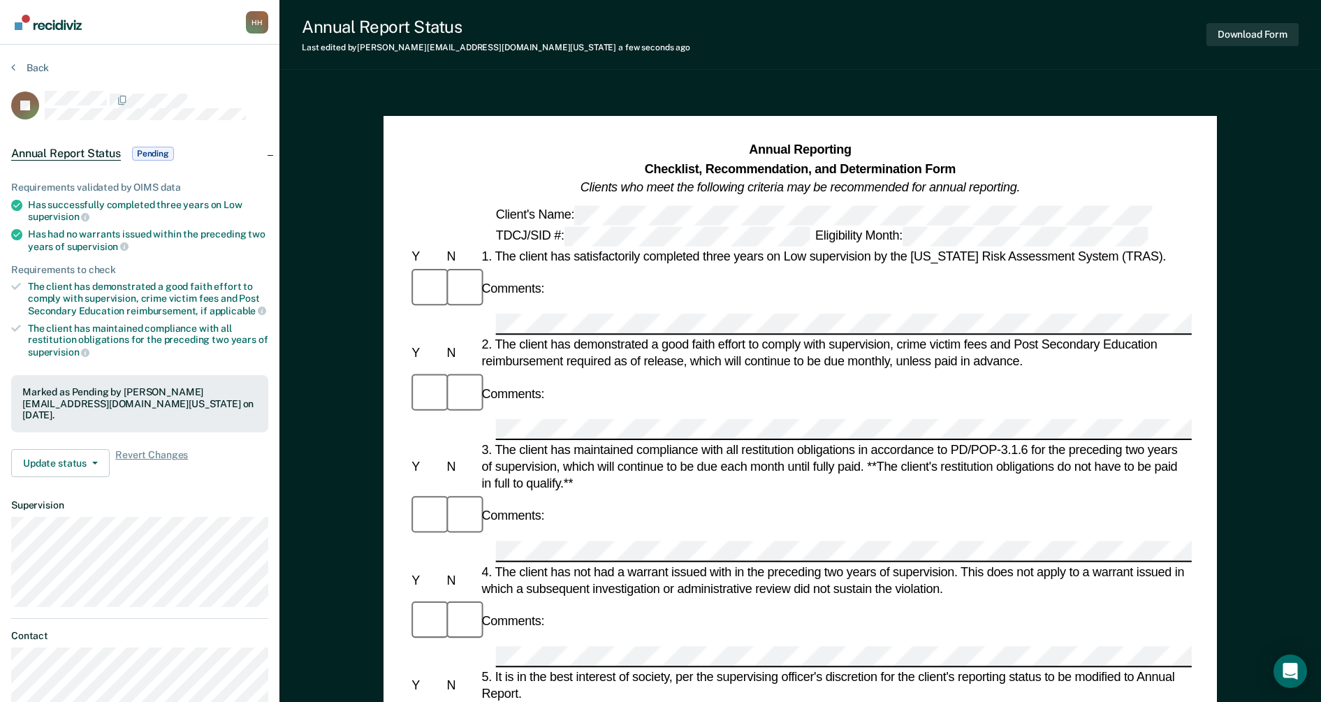
click at [56, 33] on link "Go to Recidiviz Home" at bounding box center [48, 22] width 74 height 44
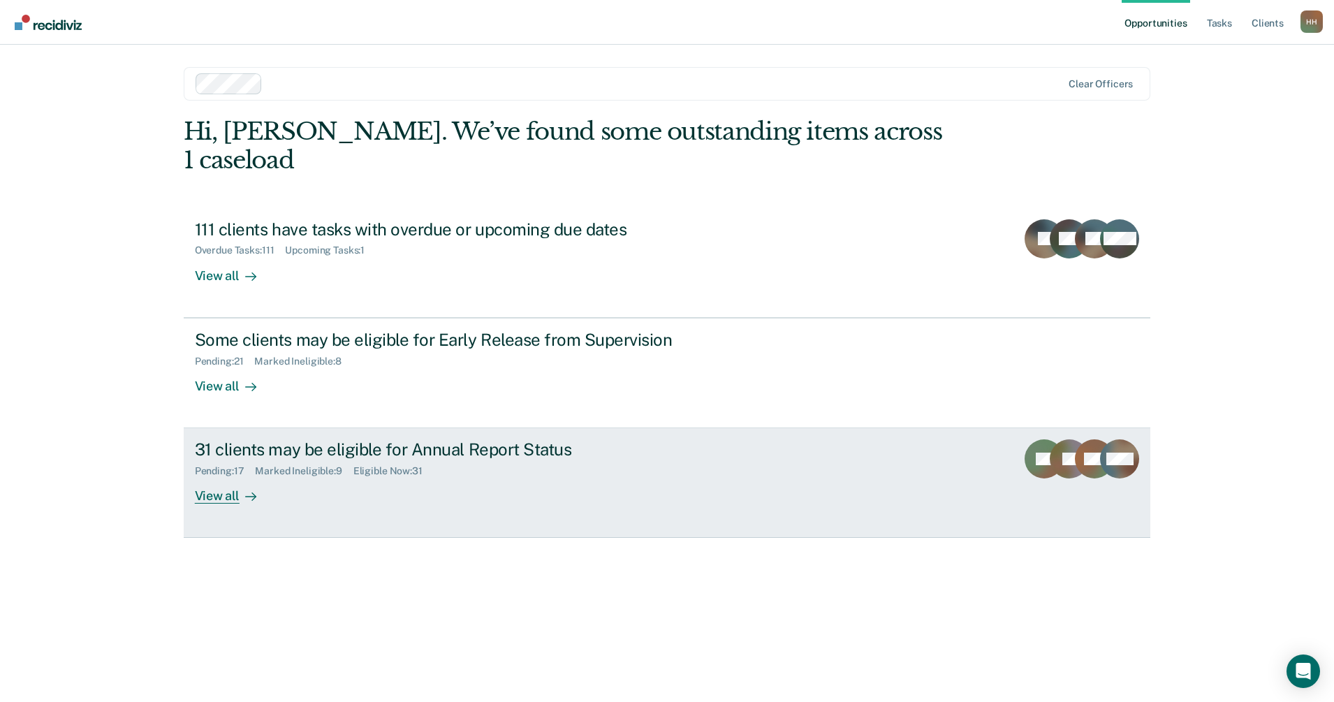
click at [240, 488] on div at bounding box center [248, 496] width 17 height 16
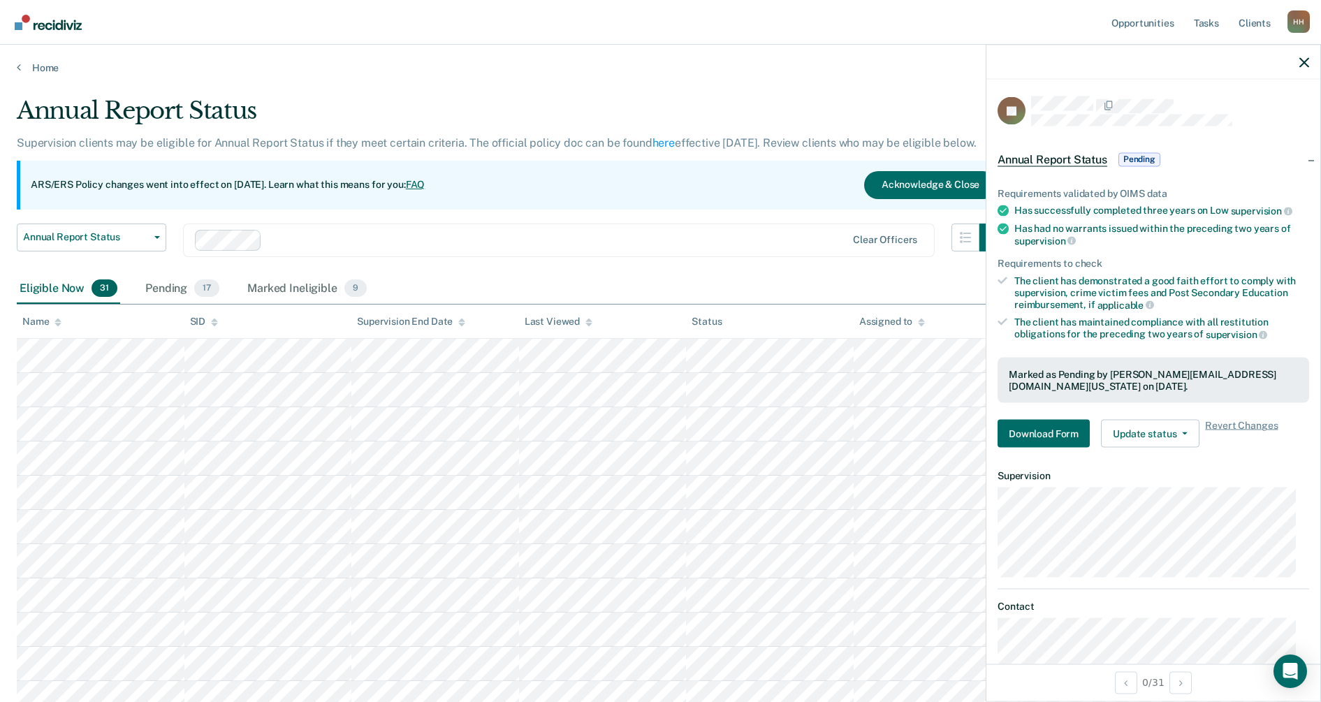
click at [1318, 71] on div at bounding box center [1153, 62] width 334 height 35
click at [1316, 64] on div at bounding box center [1153, 62] width 334 height 35
click at [1306, 58] on icon "button" at bounding box center [1304, 62] width 10 height 10
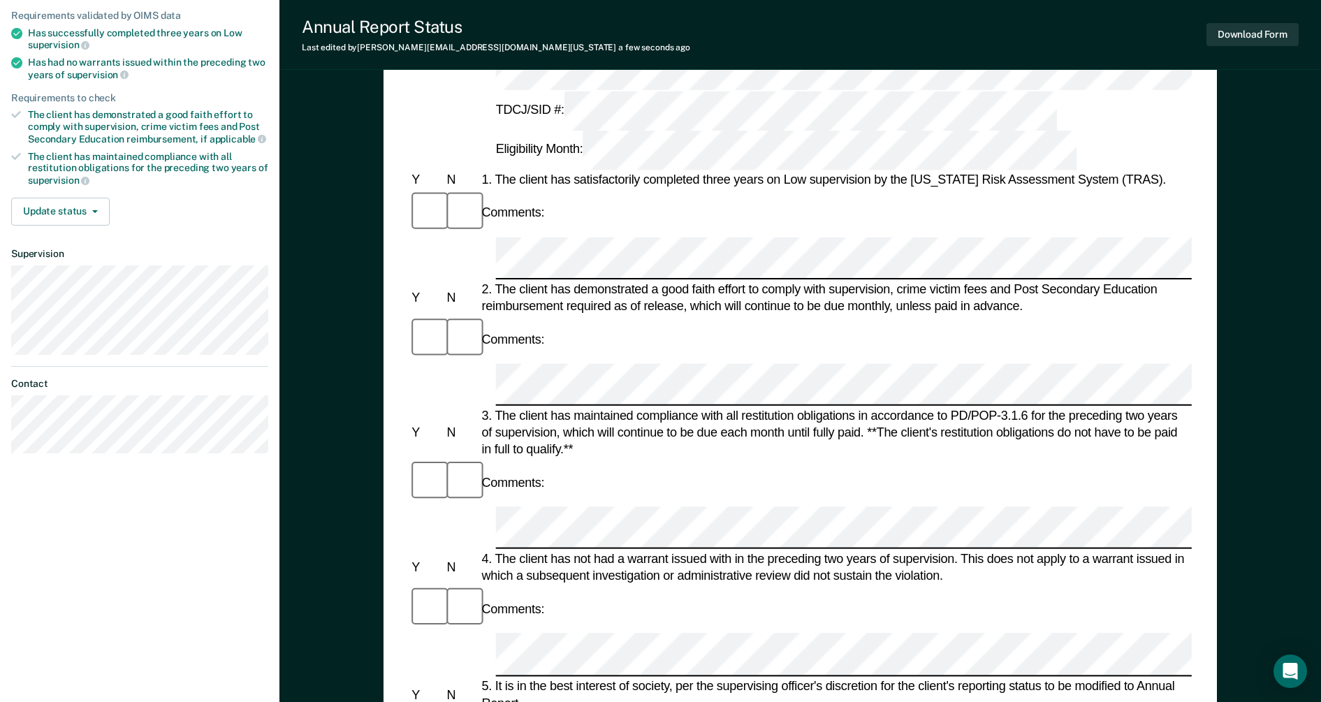
scroll to position [175, 0]
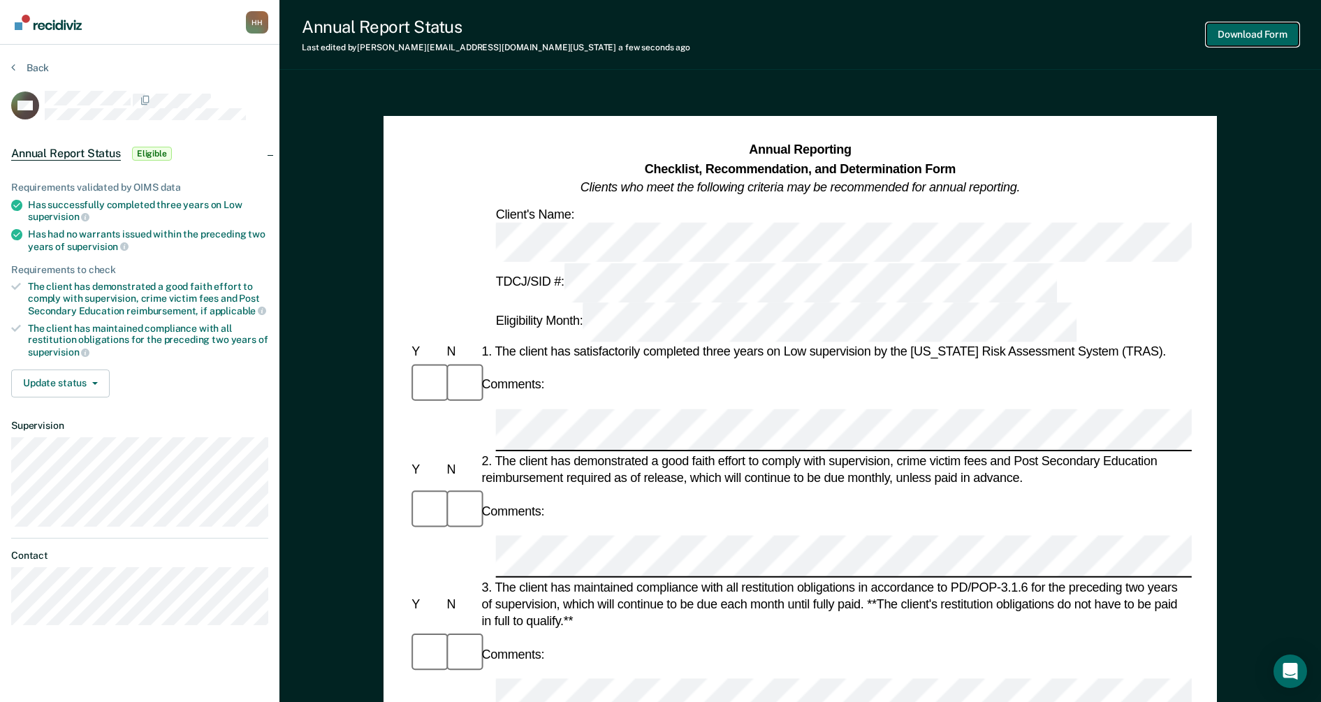
click at [1222, 29] on button "Download Form" at bounding box center [1252, 34] width 92 height 23
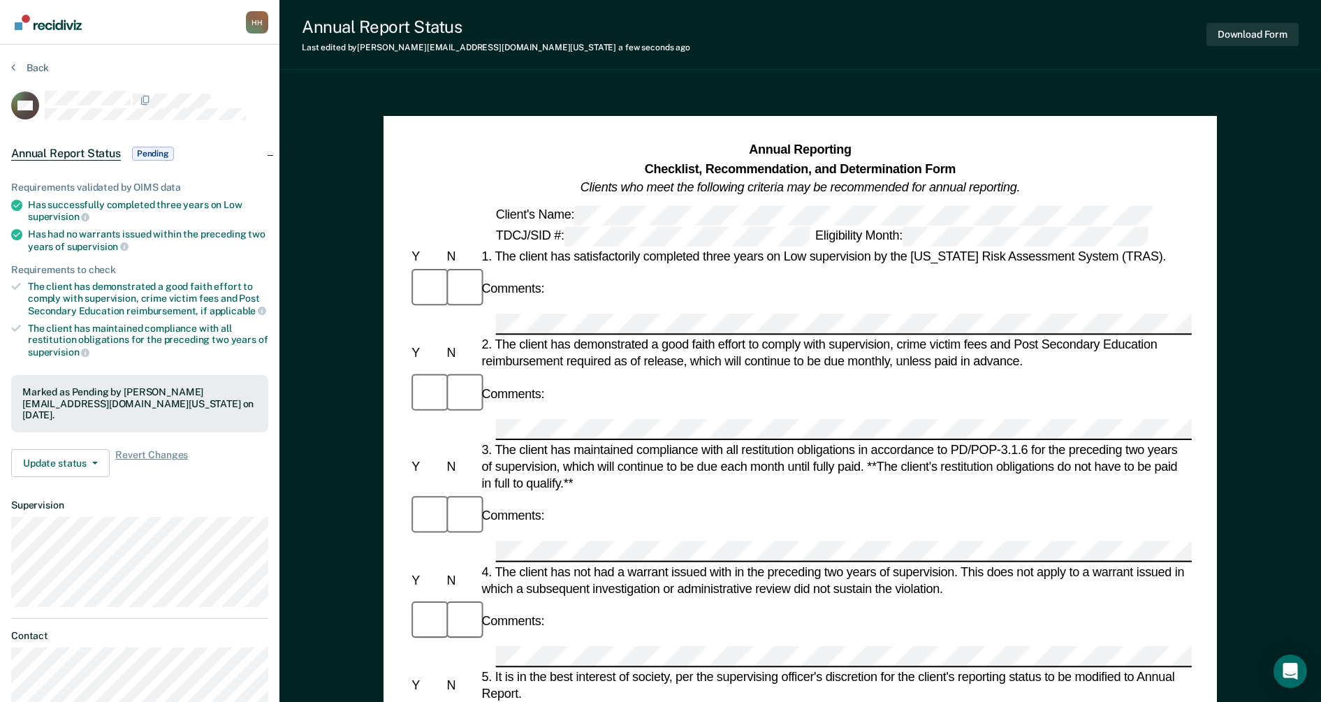
click at [46, 34] on link "Go to Recidiviz Home" at bounding box center [48, 22] width 74 height 44
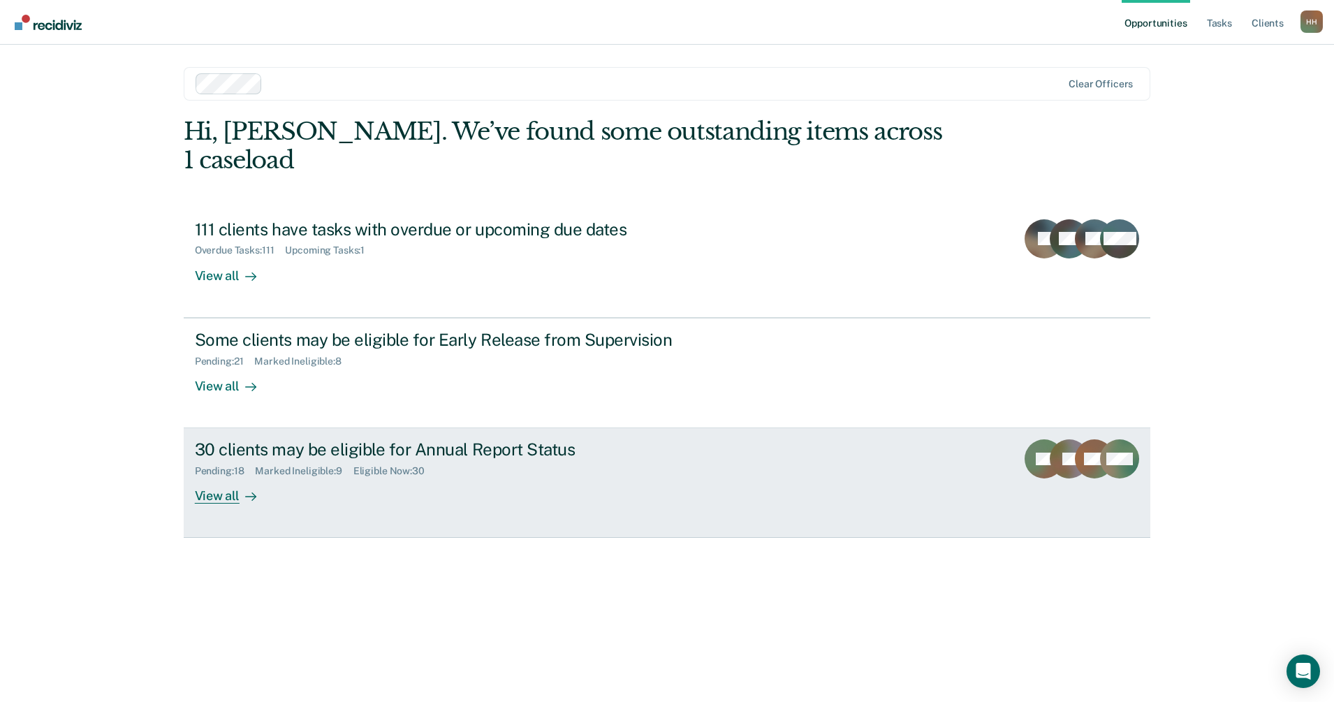
click at [212, 477] on div "View all" at bounding box center [234, 490] width 78 height 27
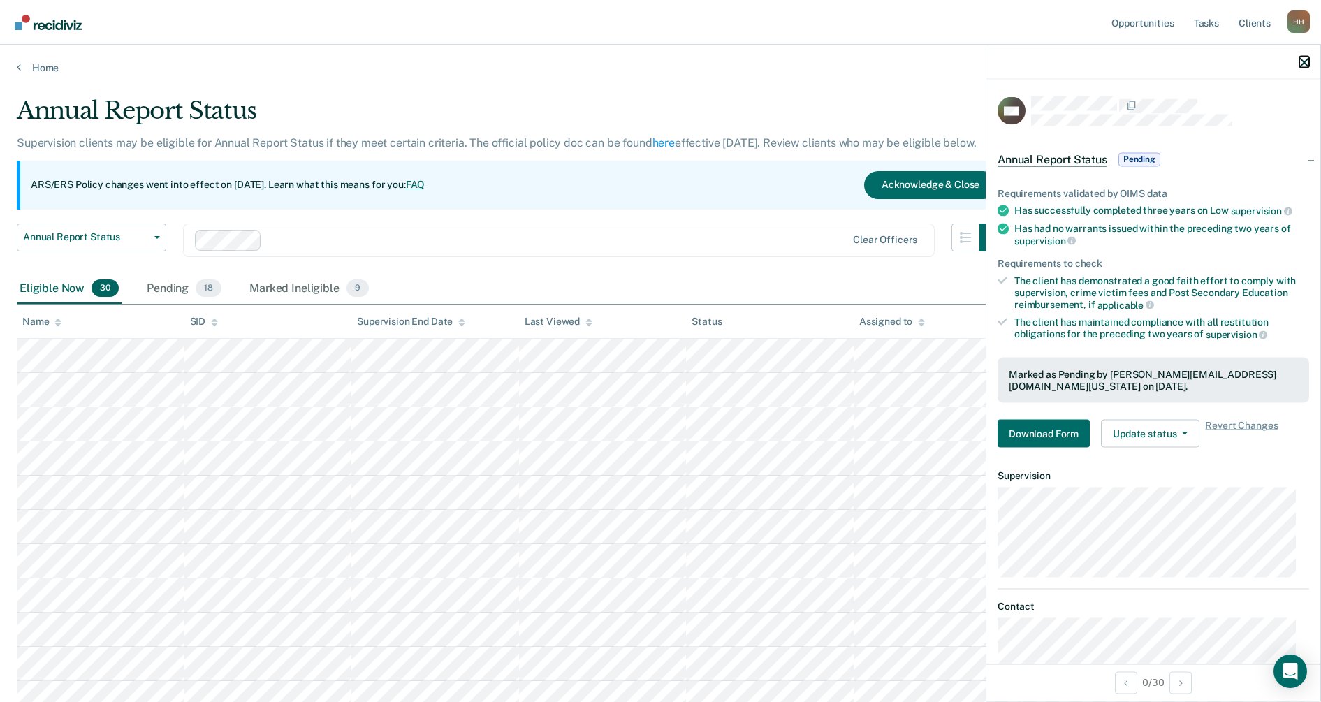
click at [1307, 64] on icon "button" at bounding box center [1304, 62] width 10 height 10
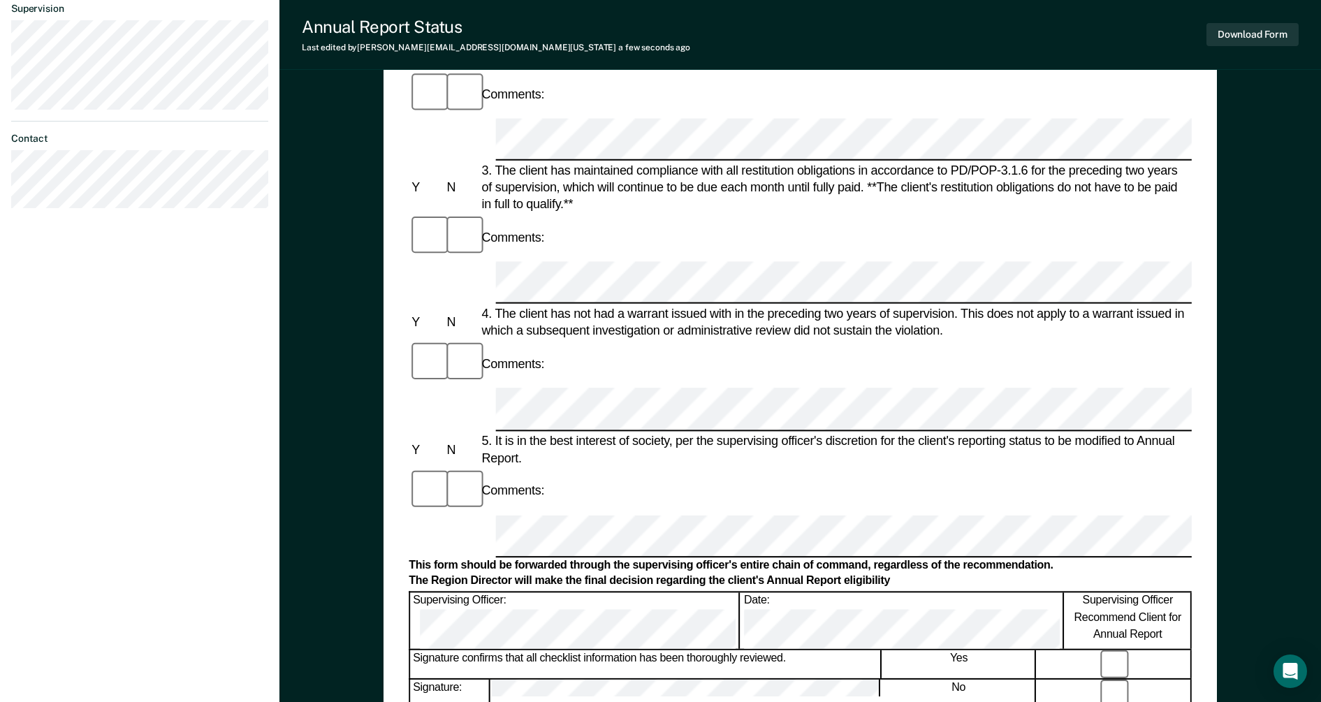
scroll to position [437, 0]
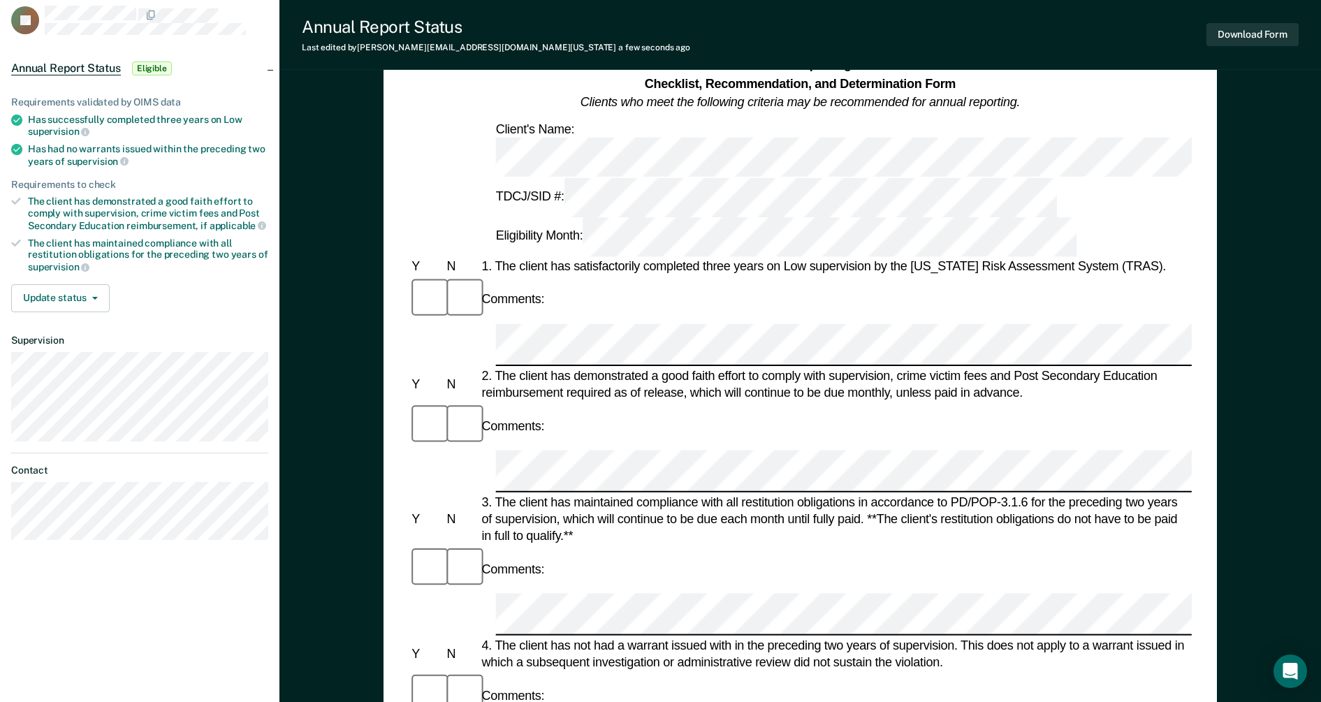
scroll to position [0, 0]
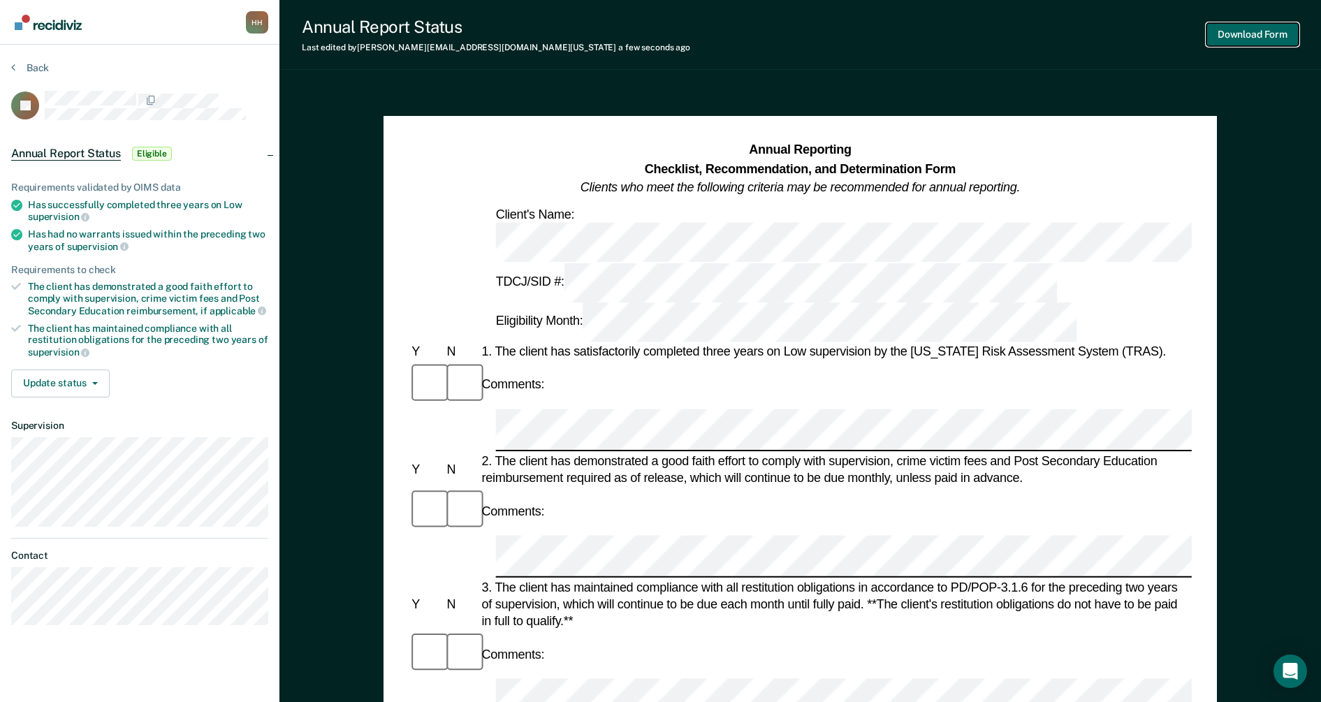
click at [1264, 41] on button "Download Form" at bounding box center [1252, 34] width 92 height 23
